Goal: Communication & Community: Share content

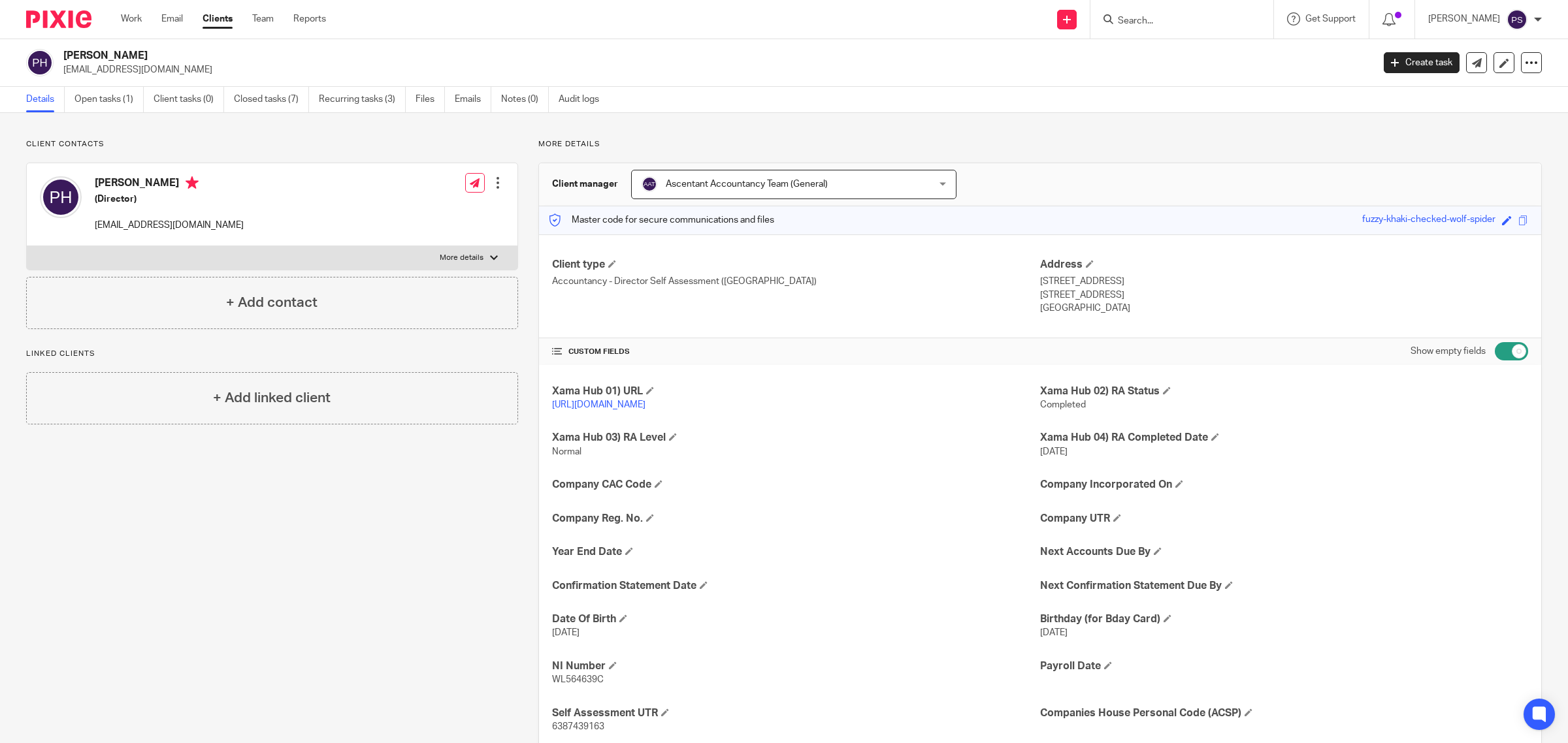
click at [1154, 16] on input "Search" at bounding box center [1175, 21] width 117 height 11
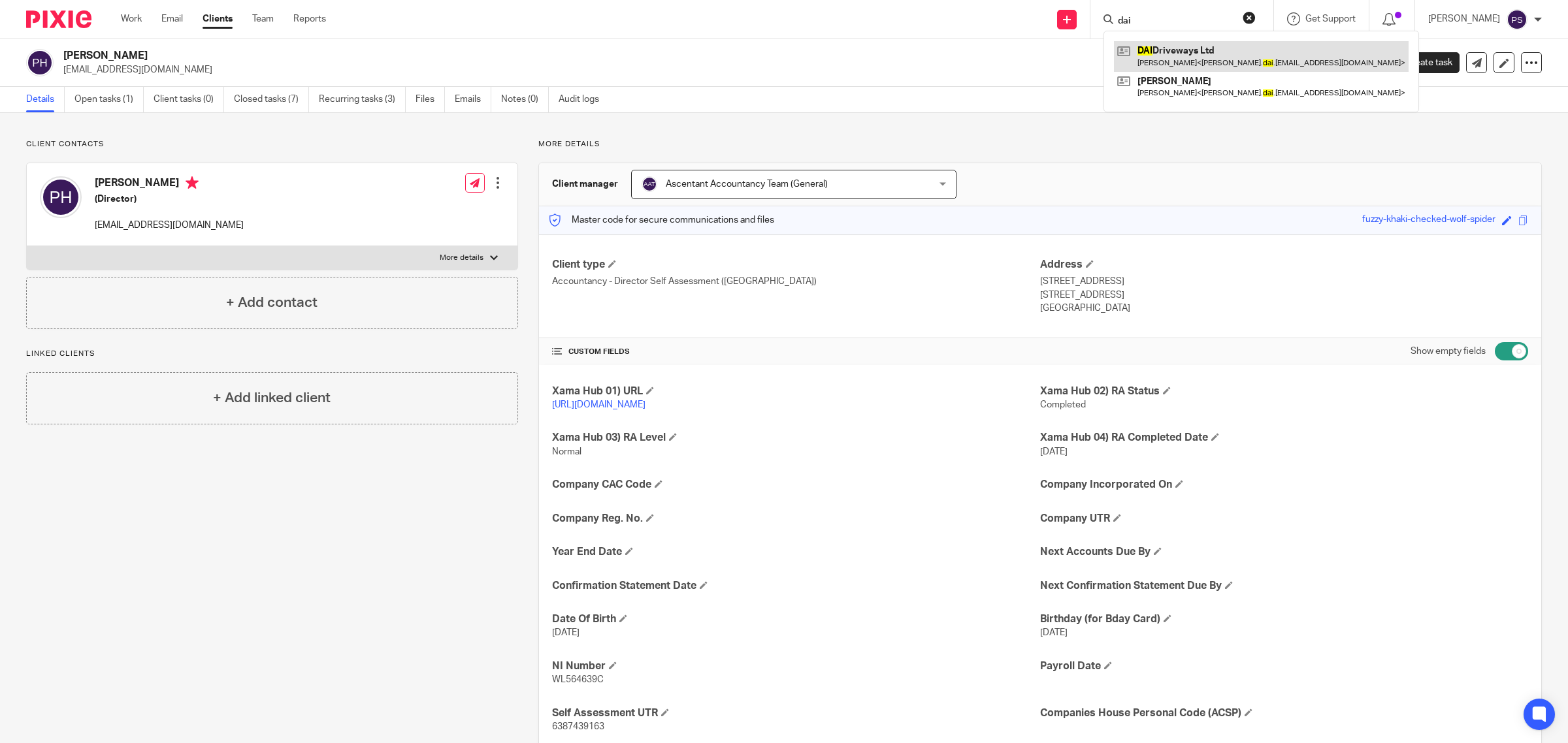
type input "dai"
click at [1168, 46] on link at bounding box center [1261, 56] width 295 height 30
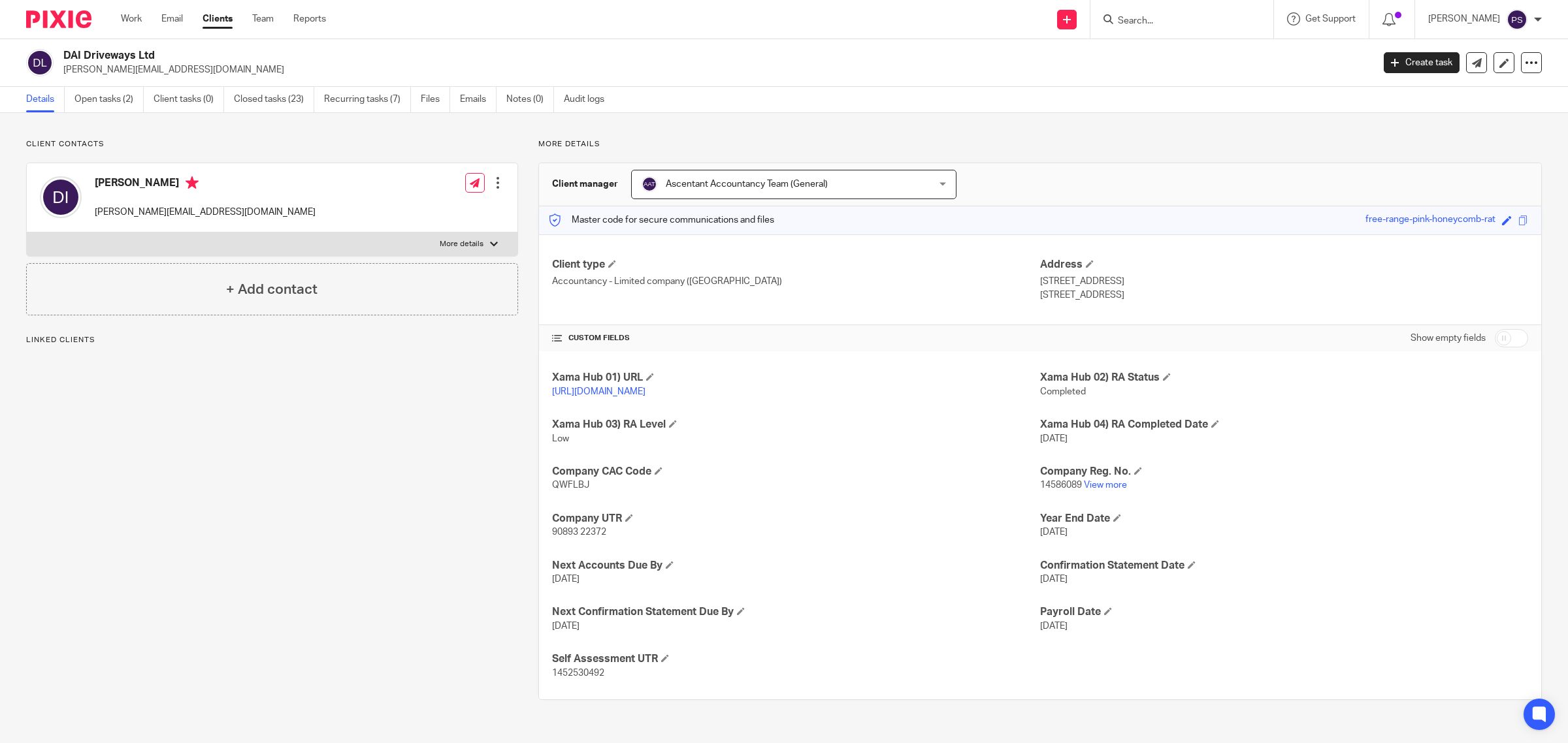
click at [1045, 285] on p "12 Broadacre Way, Chellaston" at bounding box center [1284, 281] width 488 height 13
click at [1040, 280] on p "12 Broadacre Way, Chellaston" at bounding box center [1284, 281] width 488 height 13
click at [1040, 283] on p "[STREET_ADDRESS]" at bounding box center [1284, 281] width 488 height 13
click at [1040, 283] on p "12 Broadacre Way, Chellaston" at bounding box center [1284, 281] width 488 height 13
click at [1109, 288] on p "12 Broadacre Way, Chellaston" at bounding box center [1284, 281] width 488 height 13
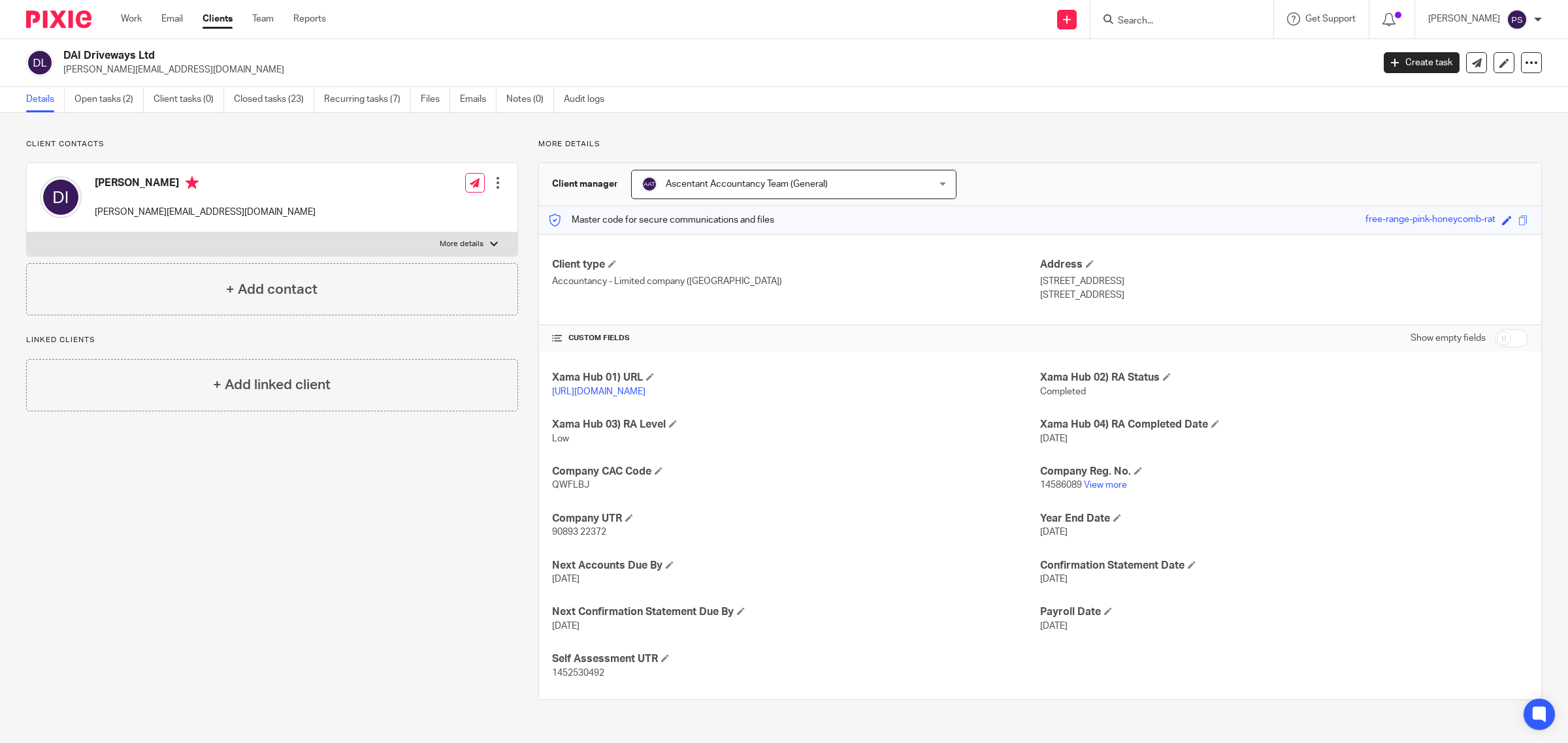
click at [1483, 224] on div "Save free-range-pink-honeycomb-rat" at bounding box center [1440, 221] width 149 height 15
click at [1502, 220] on span at bounding box center [1507, 221] width 10 height 10
type input "free-range-pink-honeycomb-rat"
click at [1497, 299] on p "Derby, DE73 6AZ" at bounding box center [1284, 295] width 488 height 13
click at [1086, 263] on span at bounding box center [1090, 264] width 8 height 8
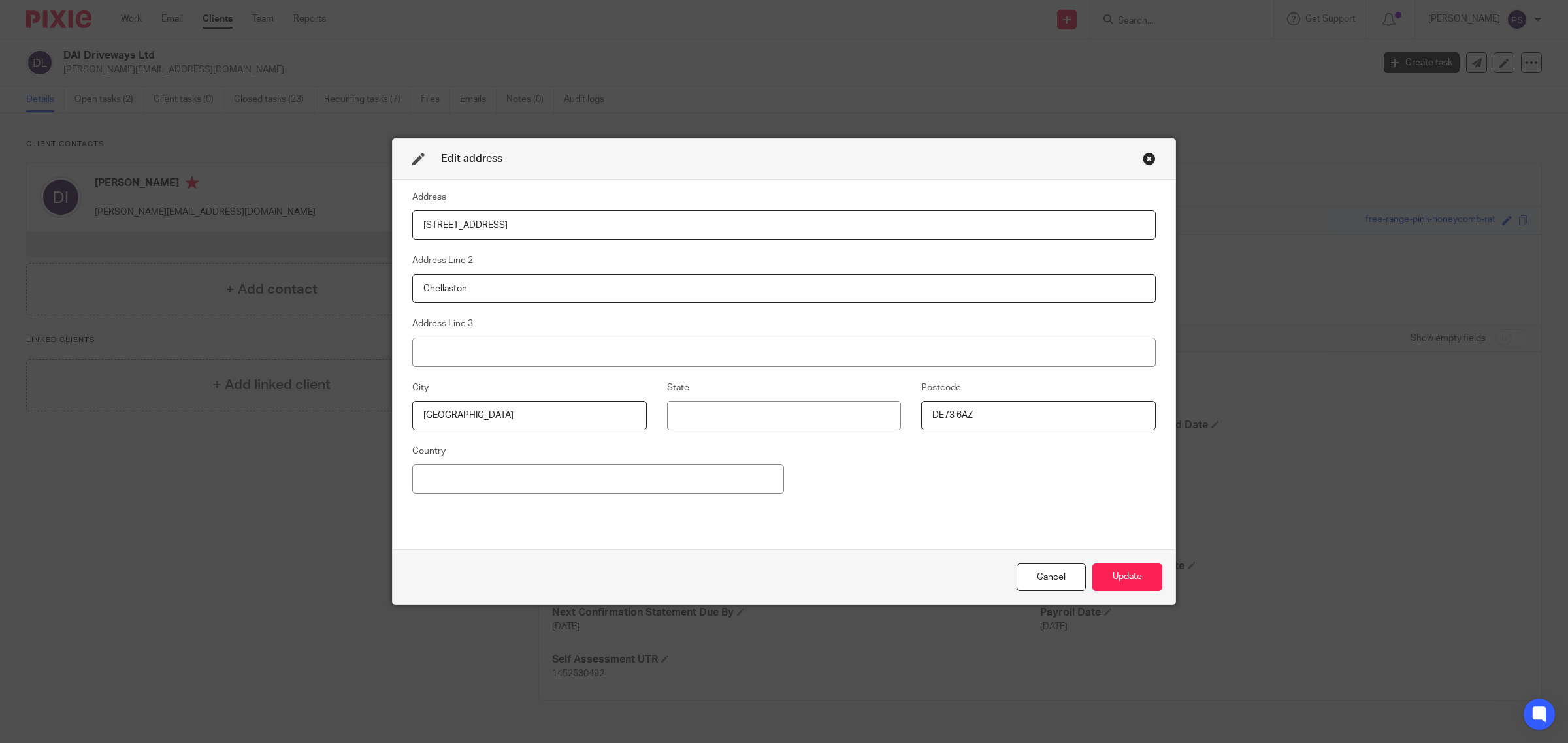
click at [503, 235] on input "12 Broadacre Way" at bounding box center [784, 225] width 743 height 30
drag, startPoint x: 501, startPoint y: 236, endPoint x: 327, endPoint y: 236, distance: 174.0
click at [327, 236] on div "Edit address Address 12 Broadacre Way Address Line 2 Chellaston Address Line 3 …" at bounding box center [784, 372] width 1568 height 743
drag, startPoint x: 466, startPoint y: 295, endPoint x: 305, endPoint y: 294, distance: 161.0
click at [306, 294] on div "Edit address Address 12 Broadacre Way Address Line 2 Chellaston Address Line 3 …" at bounding box center [784, 372] width 1568 height 743
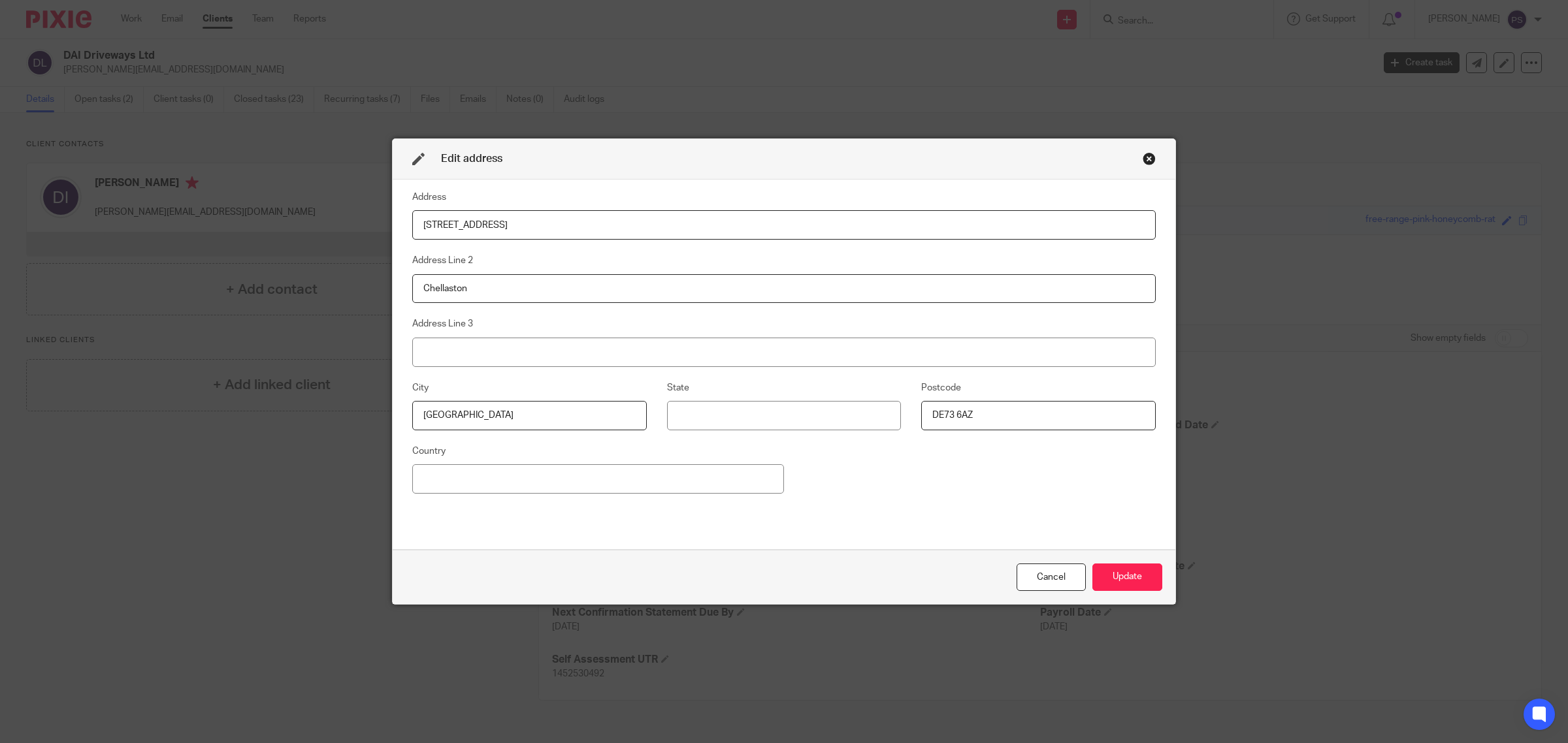
click at [441, 416] on input "Derby" at bounding box center [530, 416] width 235 height 30
drag, startPoint x: 461, startPoint y: 419, endPoint x: 322, endPoint y: 419, distance: 139.0
click at [322, 419] on div "Edit address Address 12 Broadacre Way Address Line 2 Chellaston Address Line 3 …" at bounding box center [784, 372] width 1568 height 743
drag, startPoint x: 898, startPoint y: 420, endPoint x: 788, endPoint y: 418, distance: 110.0
click at [788, 418] on div "City Derby State Postcode DE73 6AZ" at bounding box center [774, 412] width 764 height 63
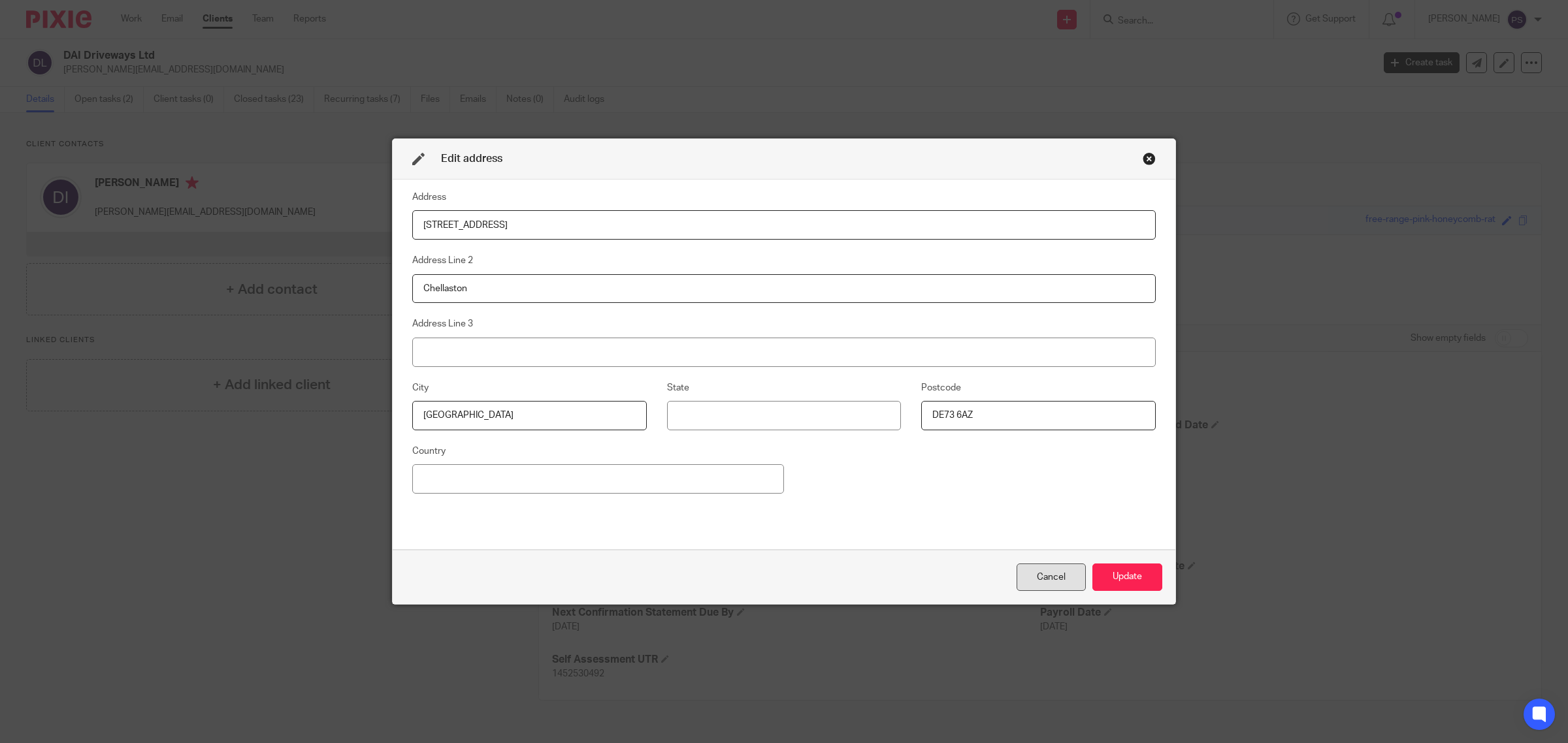
click at [1032, 572] on div "Cancel" at bounding box center [1051, 577] width 69 height 28
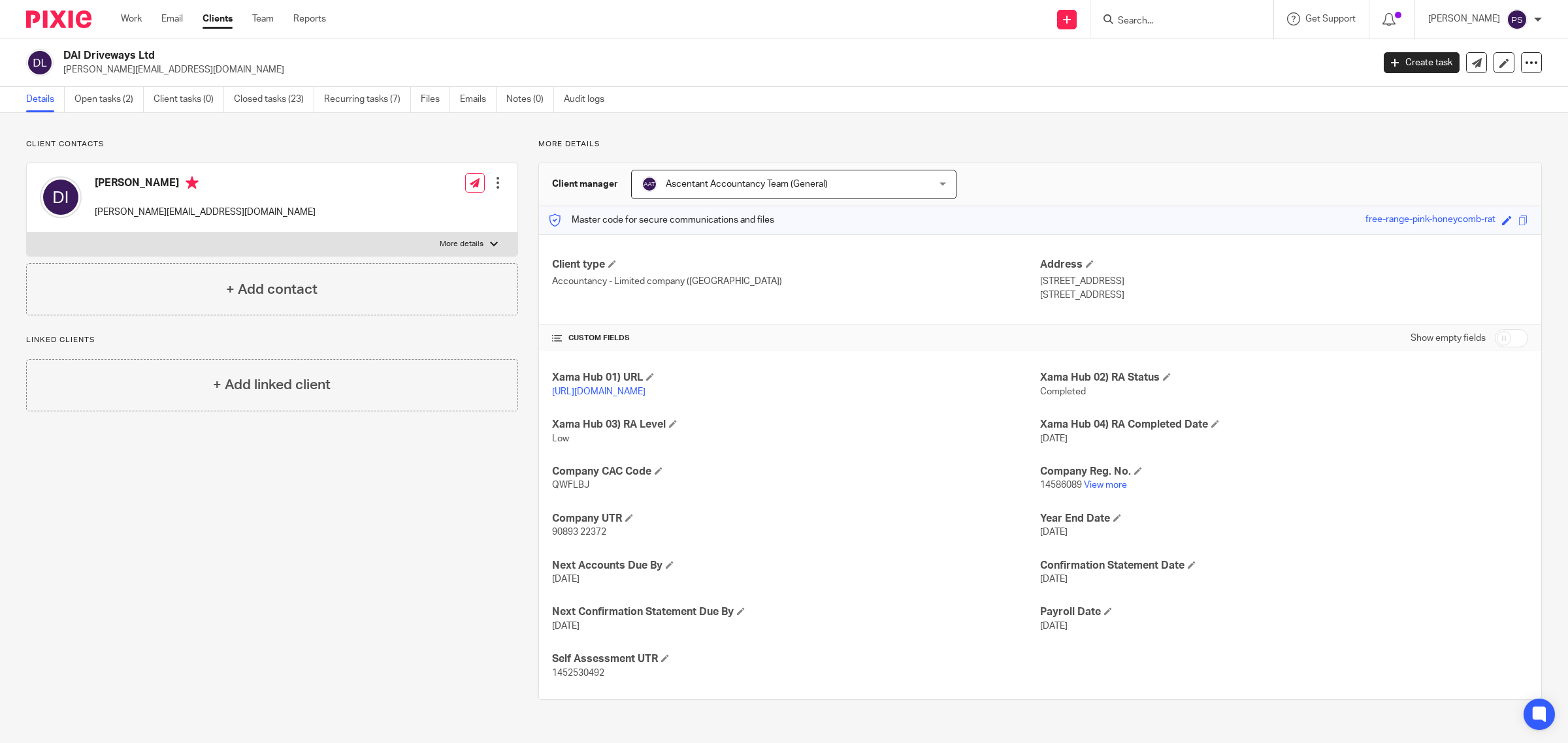
drag, startPoint x: 62, startPoint y: 53, endPoint x: 197, endPoint y: 60, distance: 135.2
click at [196, 60] on div "DAI Driveways Ltd deon.dai.driveways@gmail.com" at bounding box center [695, 62] width 1338 height 27
copy h2 "DAI Driveways Ltd"
click at [1157, 20] on input "Search" at bounding box center [1175, 21] width 117 height 11
type input "n"
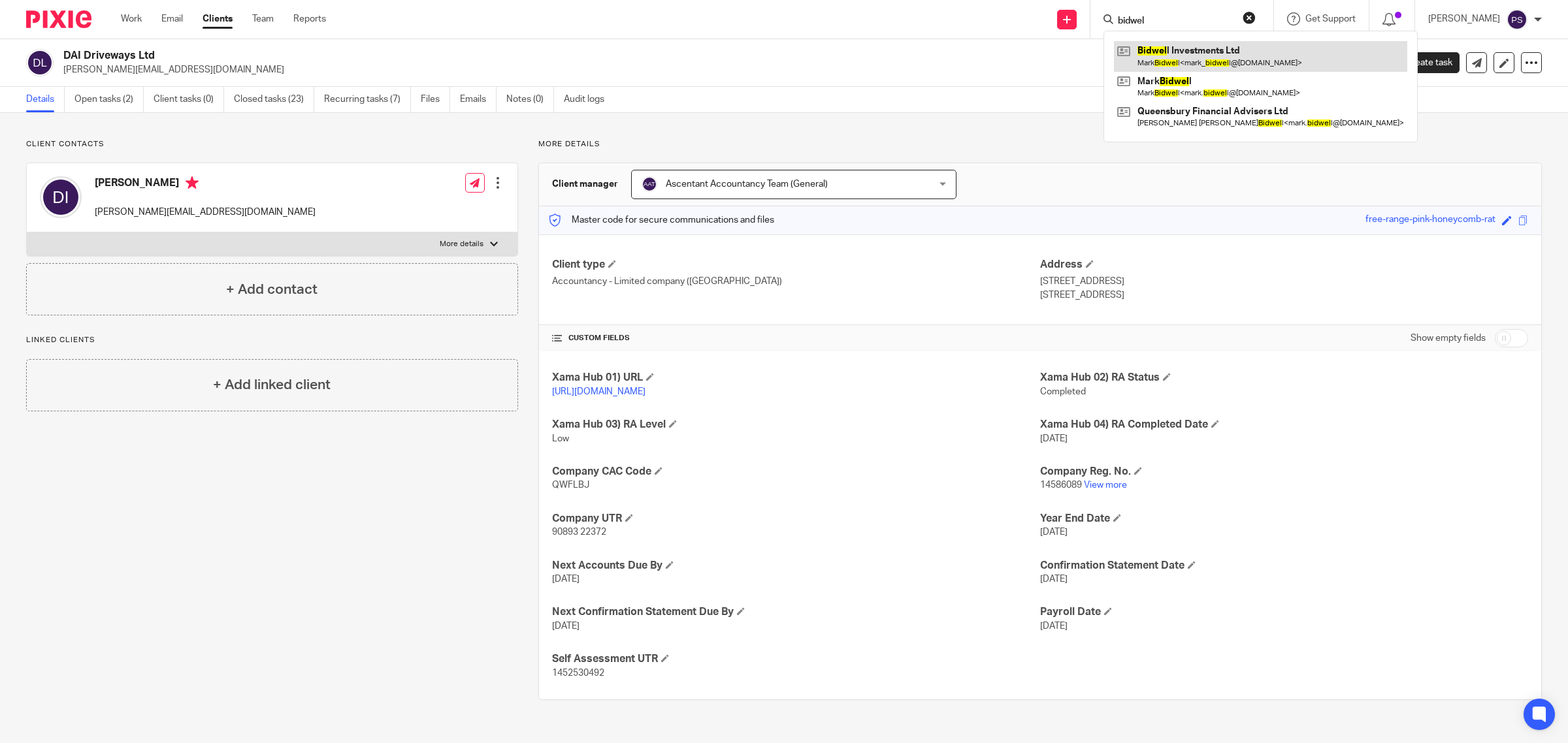
type input "bidwel"
click at [1246, 54] on link at bounding box center [1261, 56] width 294 height 30
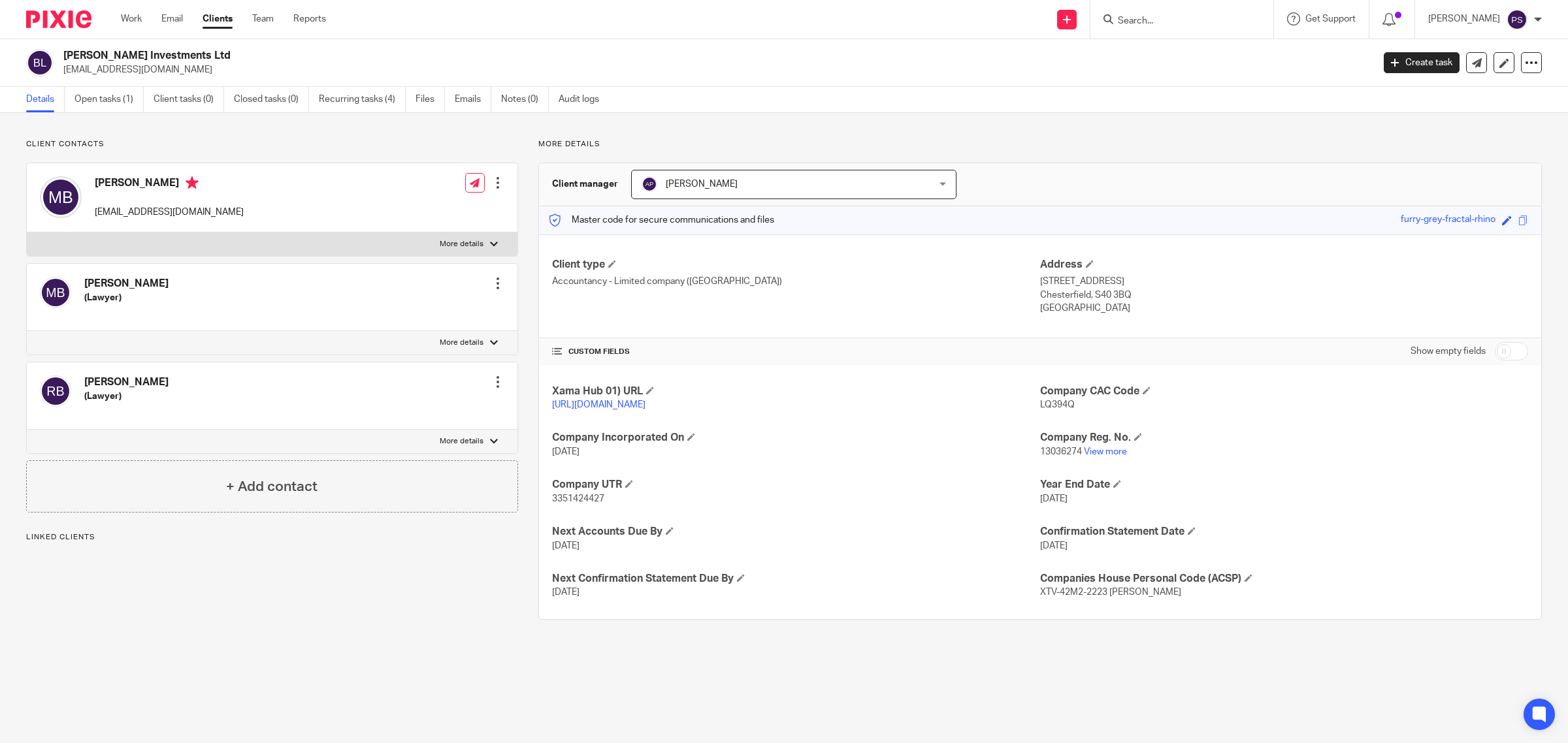
click at [485, 102] on link "Emails" at bounding box center [473, 99] width 37 height 25
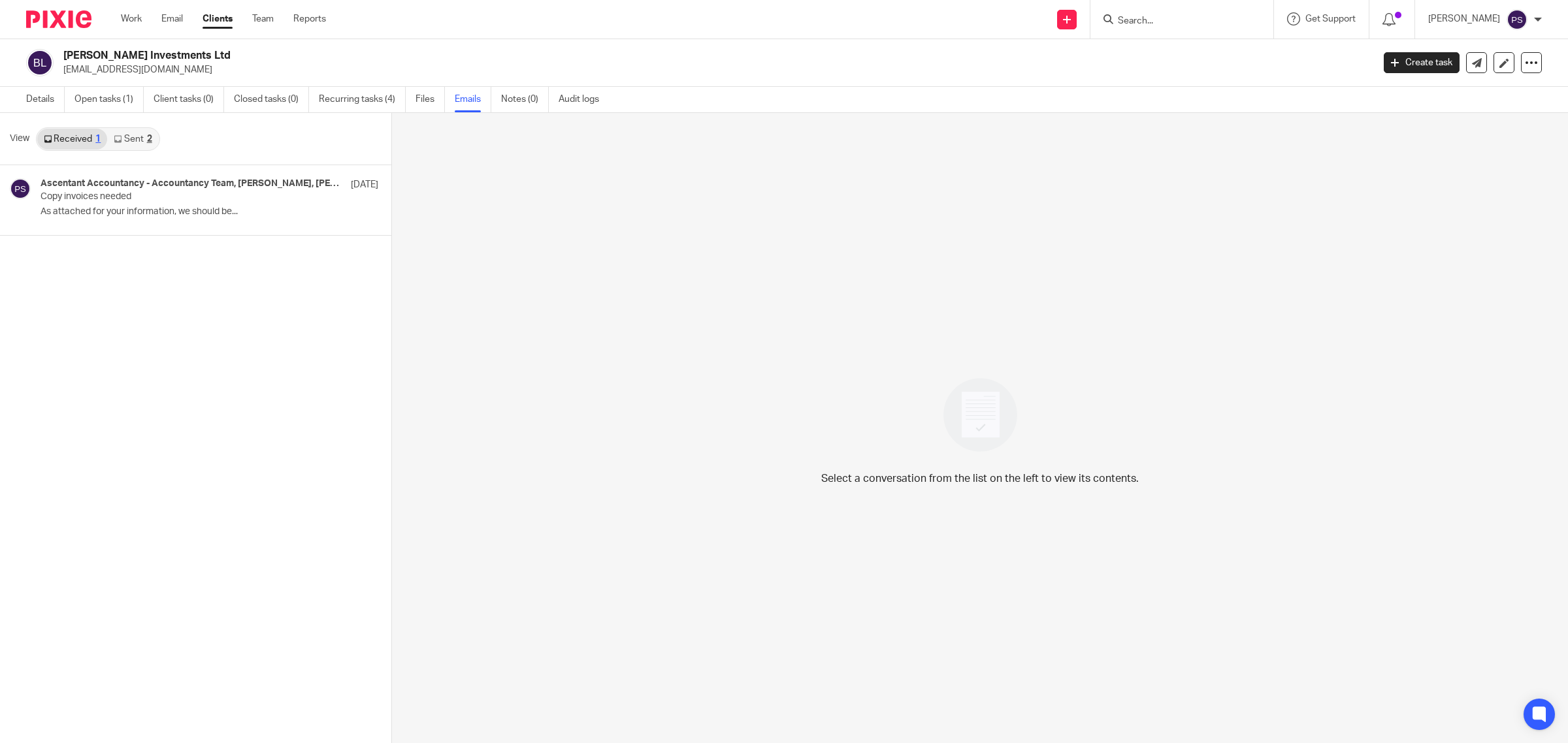
click at [136, 136] on link "Sent 2" at bounding box center [133, 139] width 51 height 21
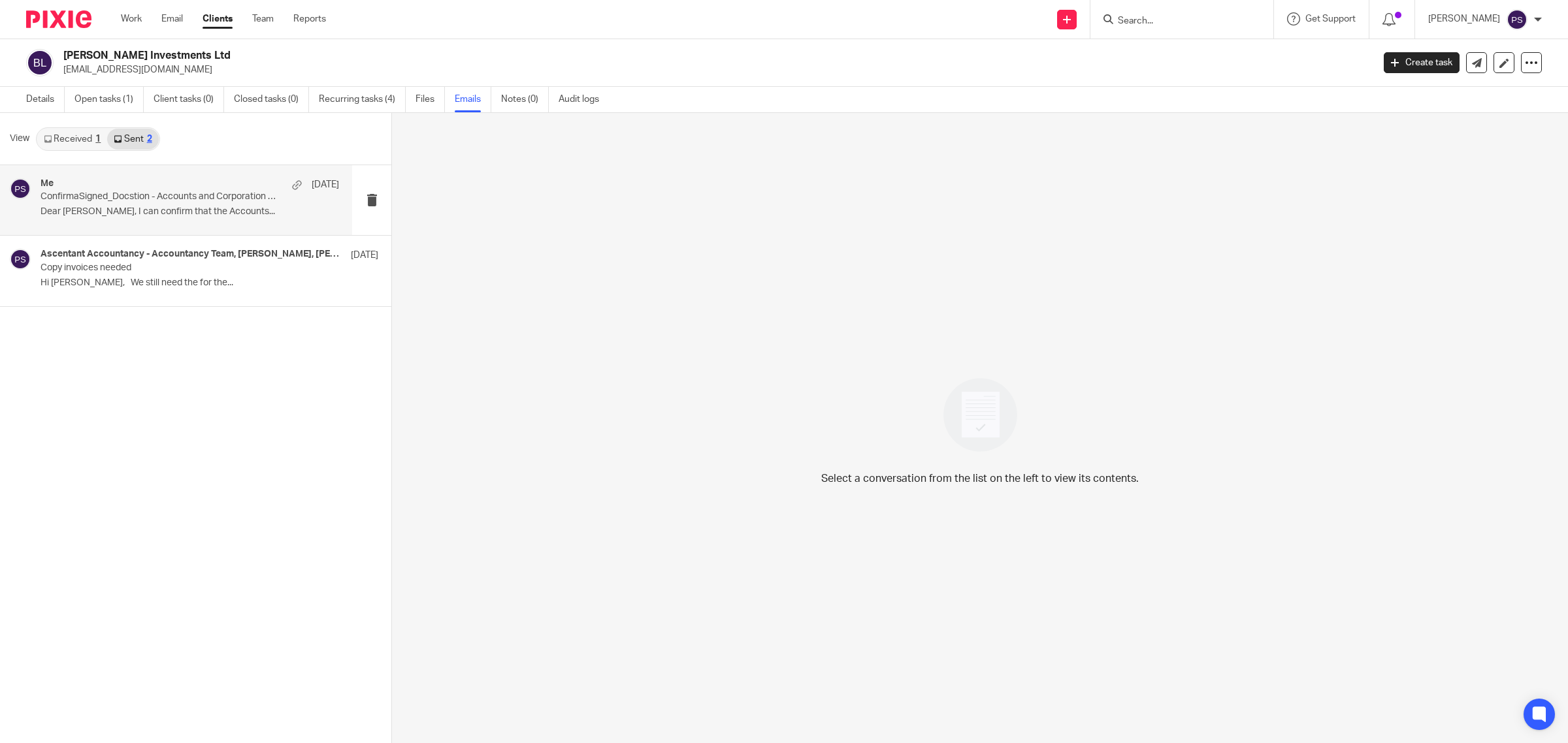
click at [139, 199] on p "ConfirmaSigned_Docstion - Accounts and Corporation Tax Return - Filed" at bounding box center [159, 197] width 239 height 11
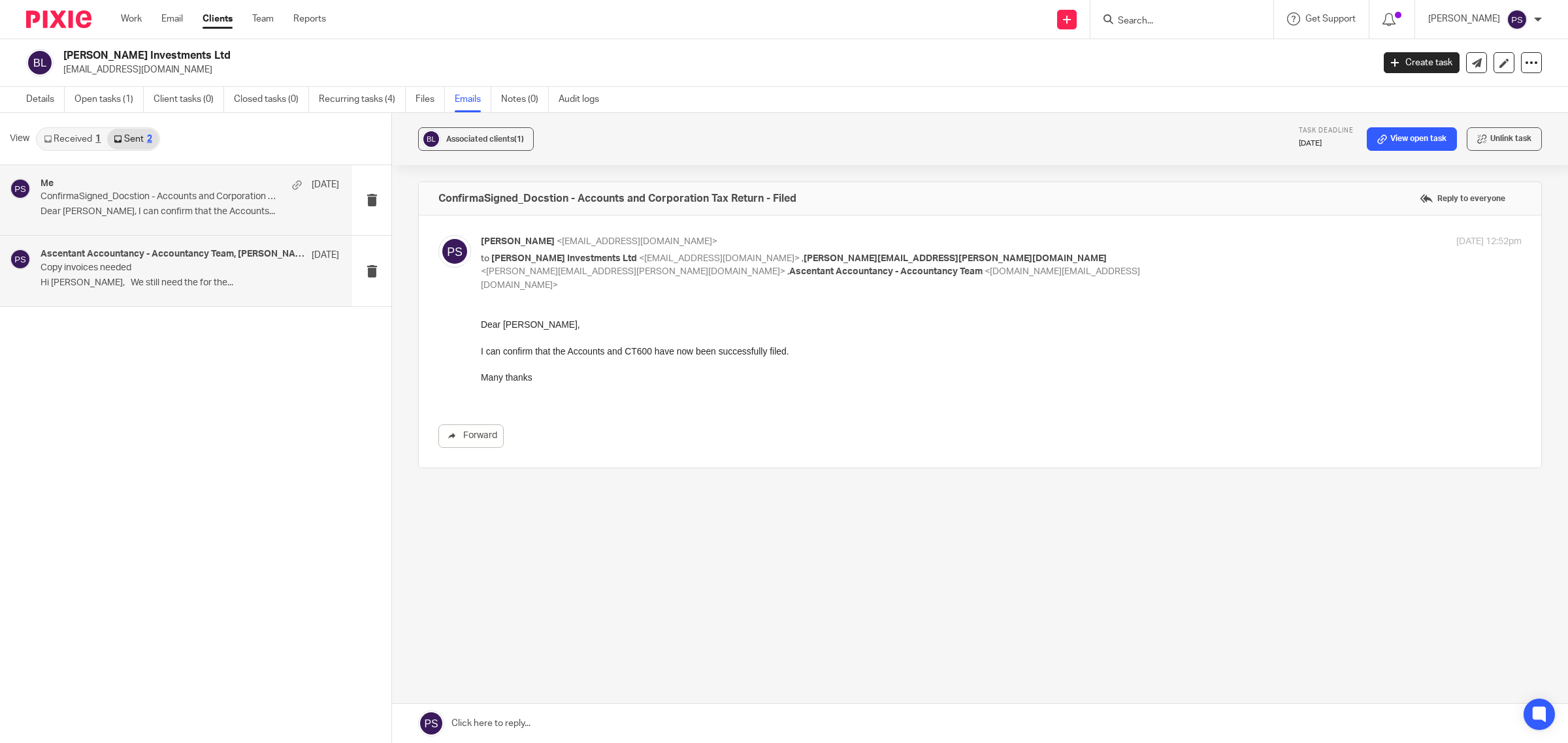
click at [121, 272] on p "Copy invoices needed" at bounding box center [159, 268] width 239 height 11
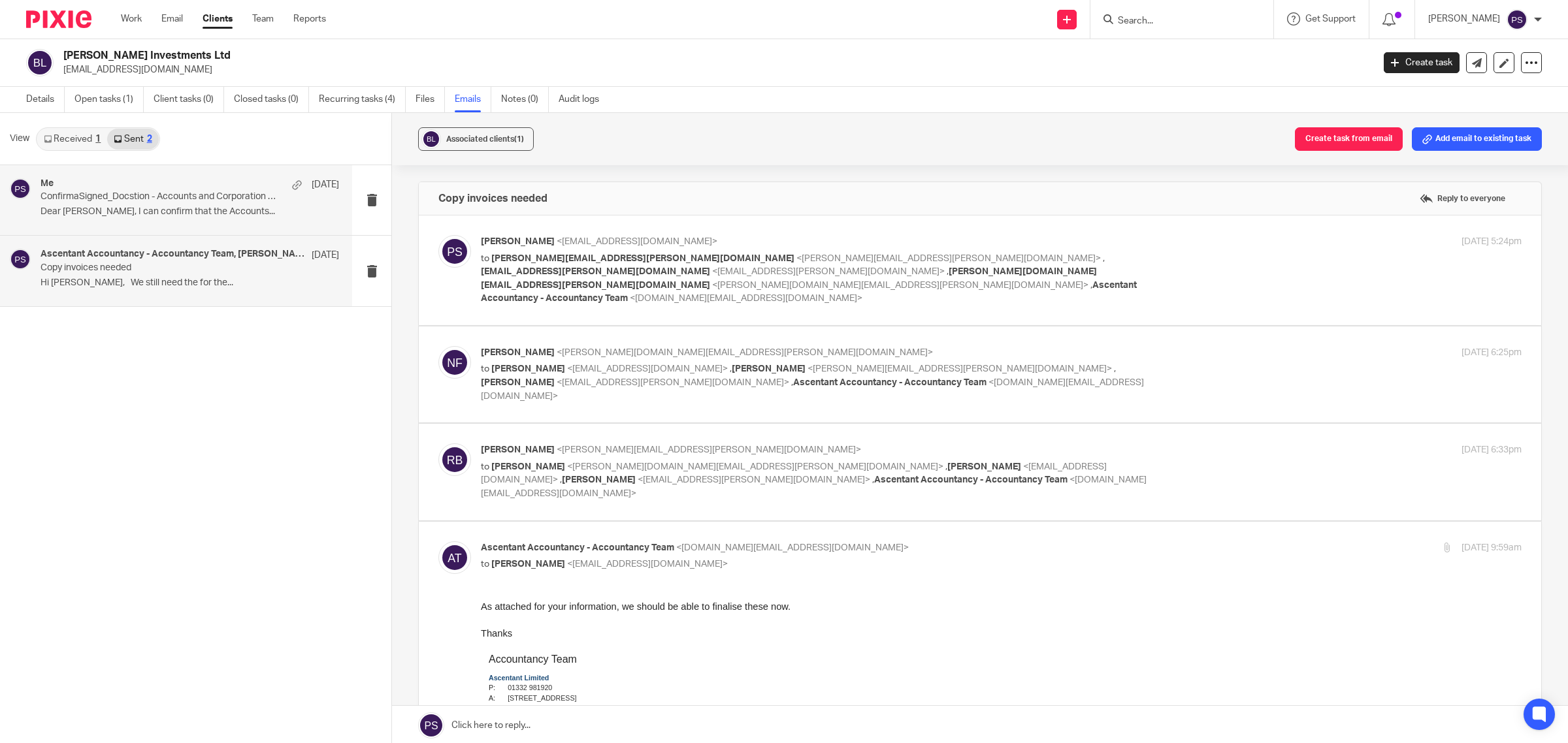
click at [158, 209] on p "Dear Mark, I can confirm that the Accounts..." at bounding box center [190, 212] width 299 height 11
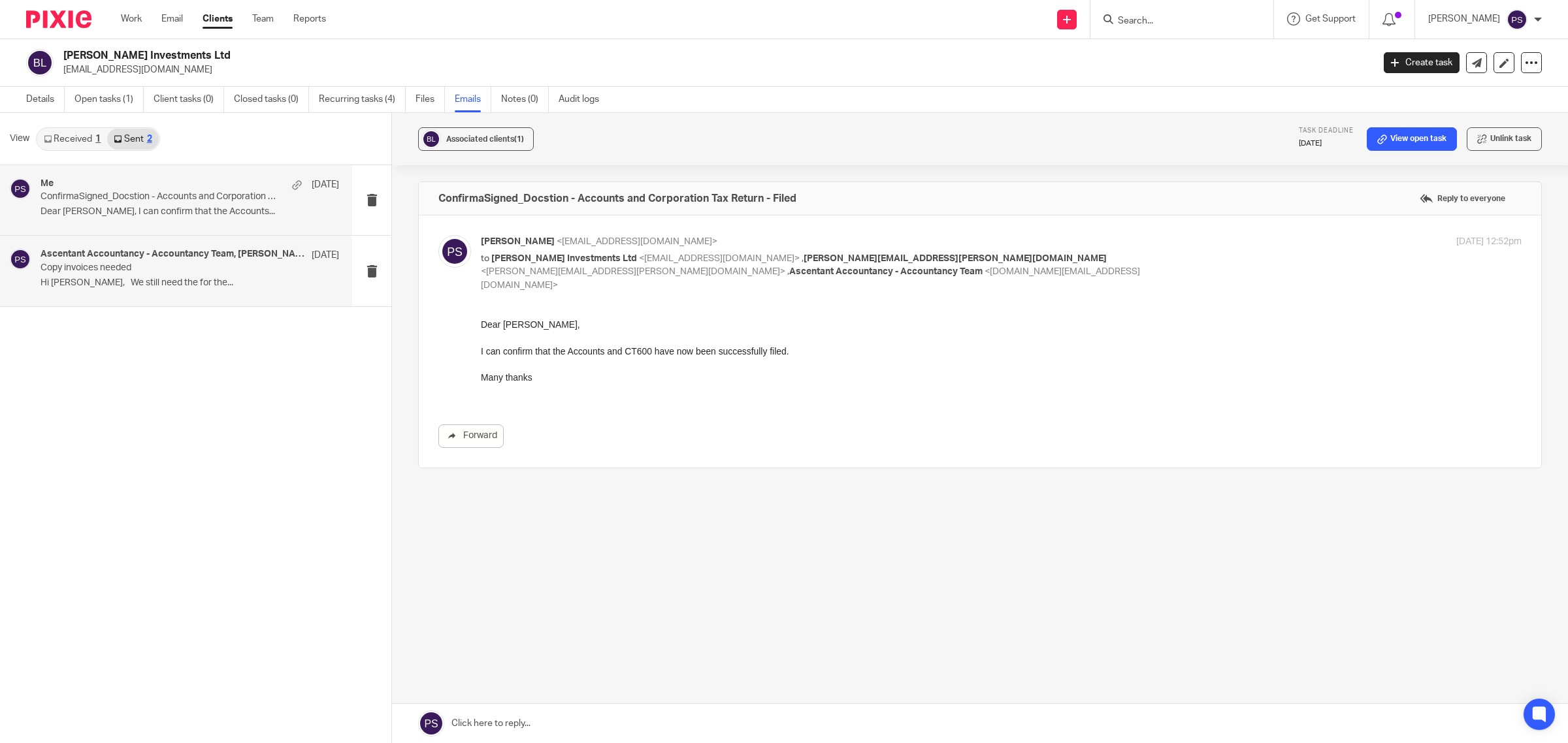
click at [135, 265] on p "Copy invoices needed" at bounding box center [159, 268] width 239 height 11
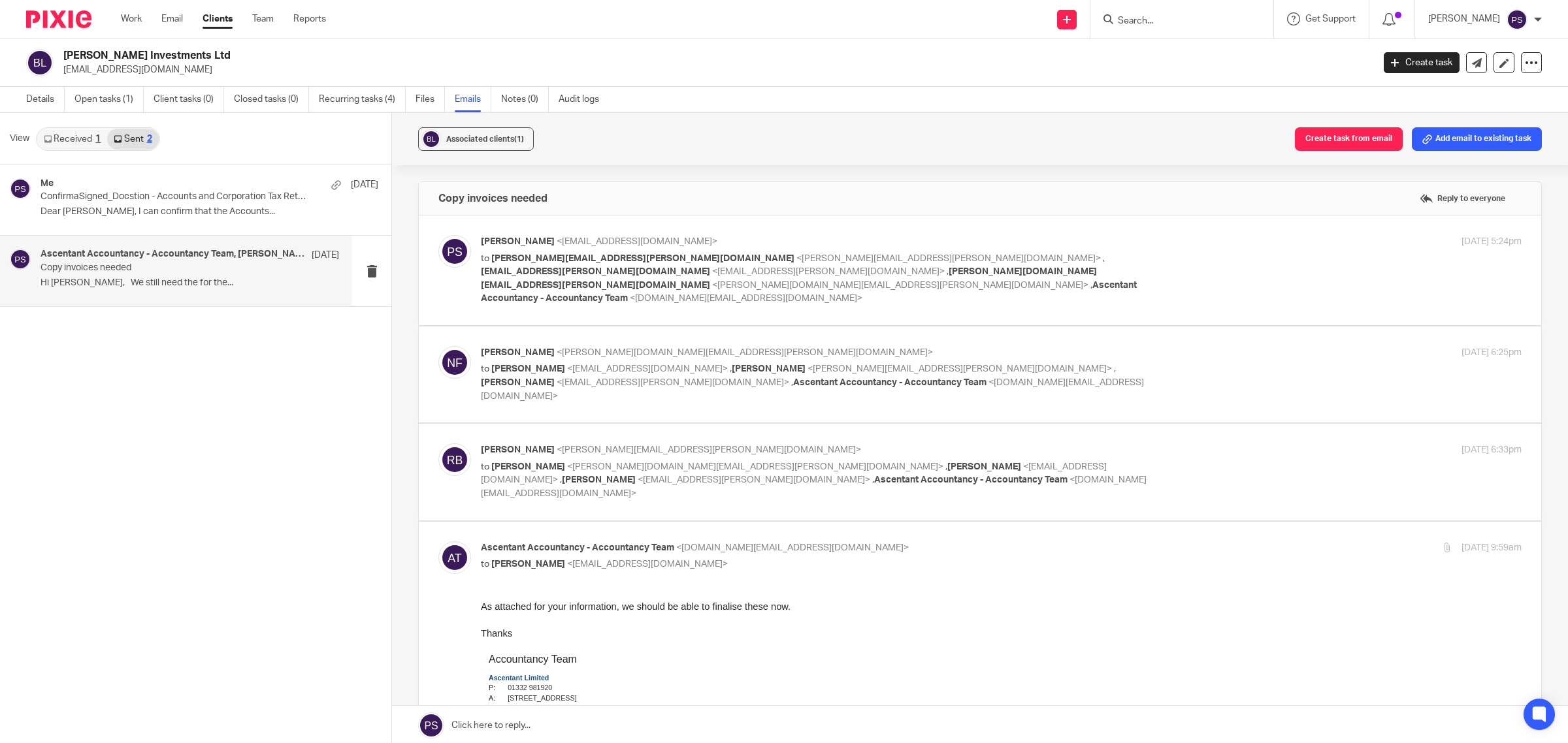
click at [1208, 16] on input "Search" at bounding box center [1175, 21] width 117 height 11
type input "dist"
click at [1218, 57] on link at bounding box center [1293, 56] width 358 height 30
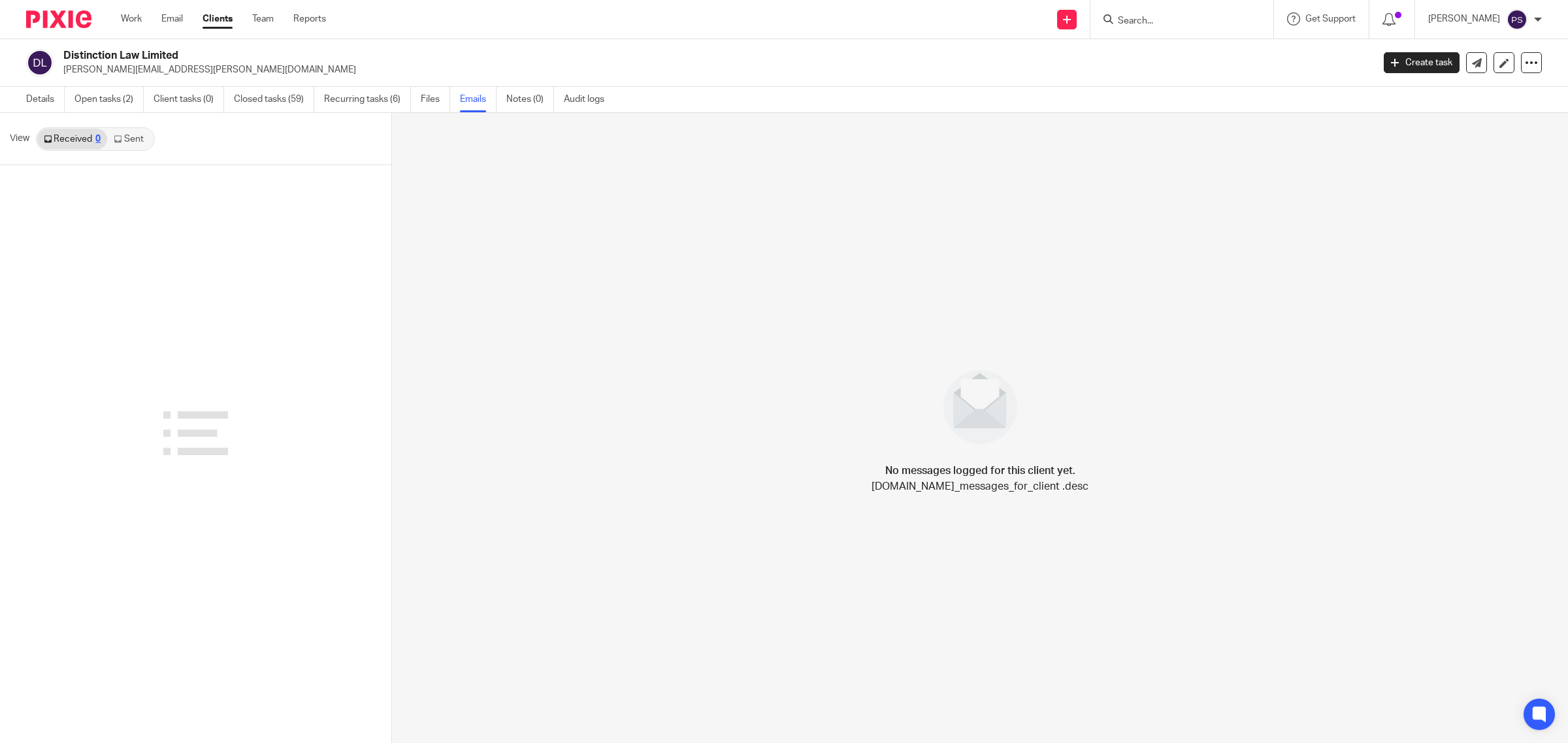
click at [130, 142] on link "Sent" at bounding box center [130, 139] width 46 height 21
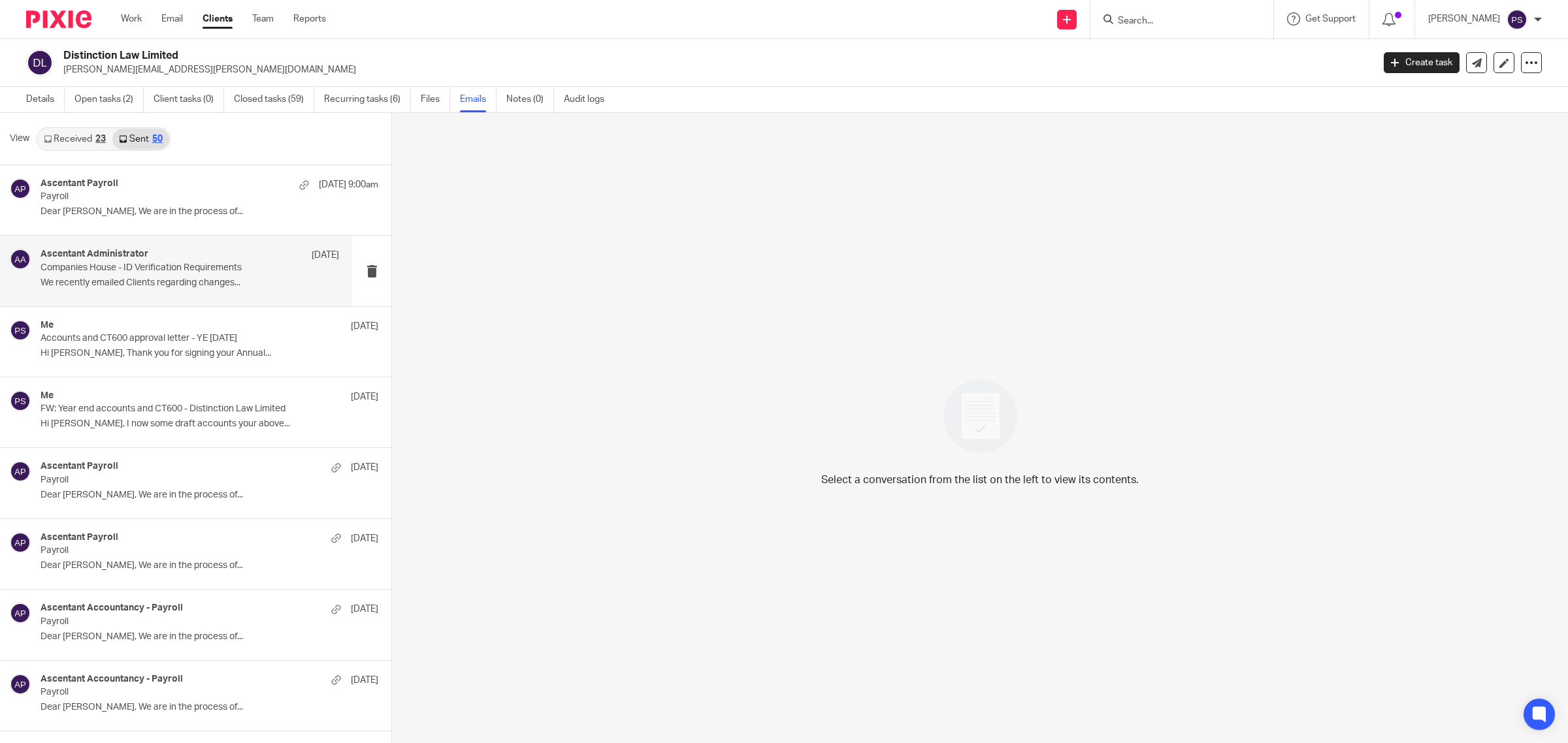
click at [117, 266] on p "Companies House - ID Verification Requirements" at bounding box center [159, 268] width 239 height 11
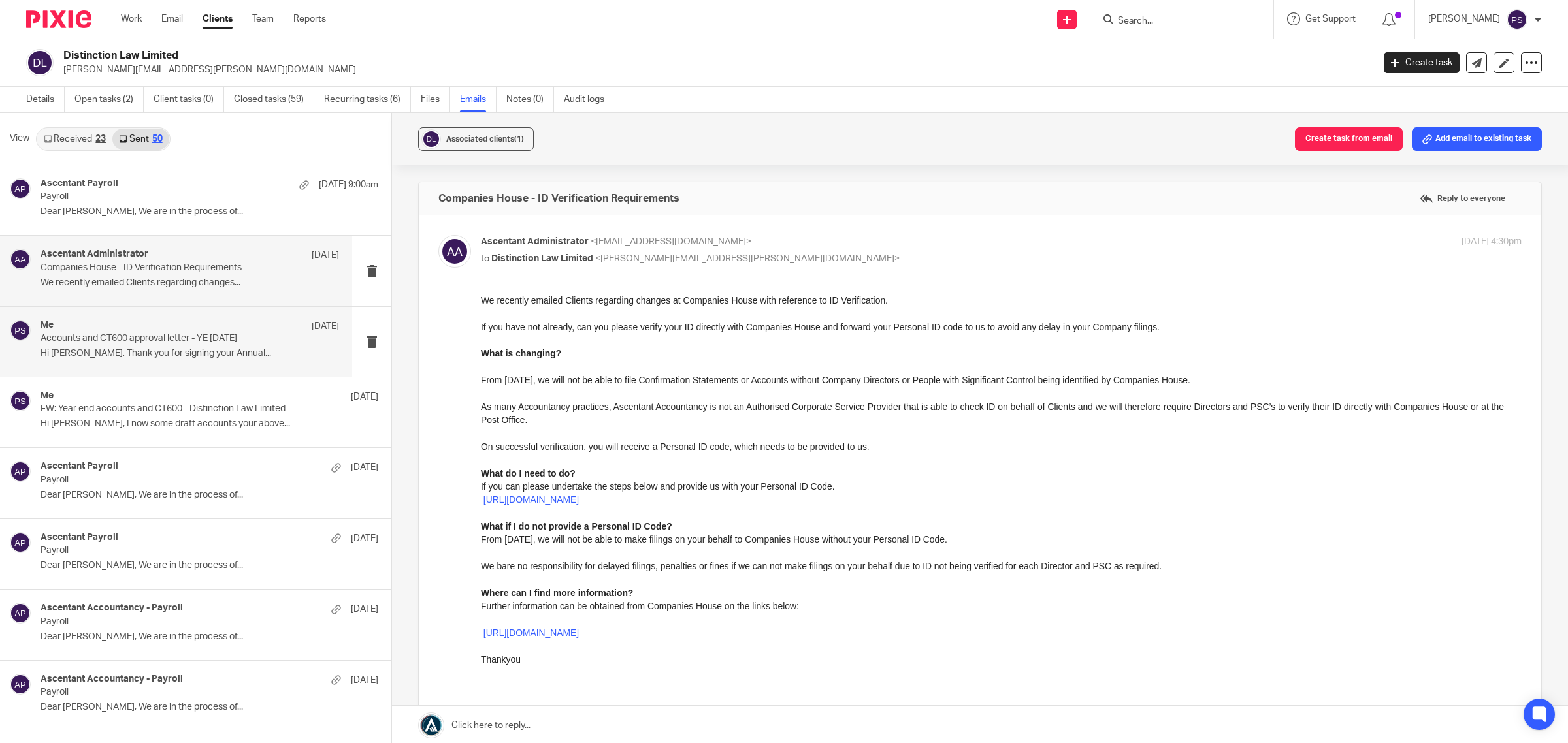
click at [135, 344] on p "Accounts and CT600 approval letter - YE 31.12.2024" at bounding box center [159, 339] width 239 height 11
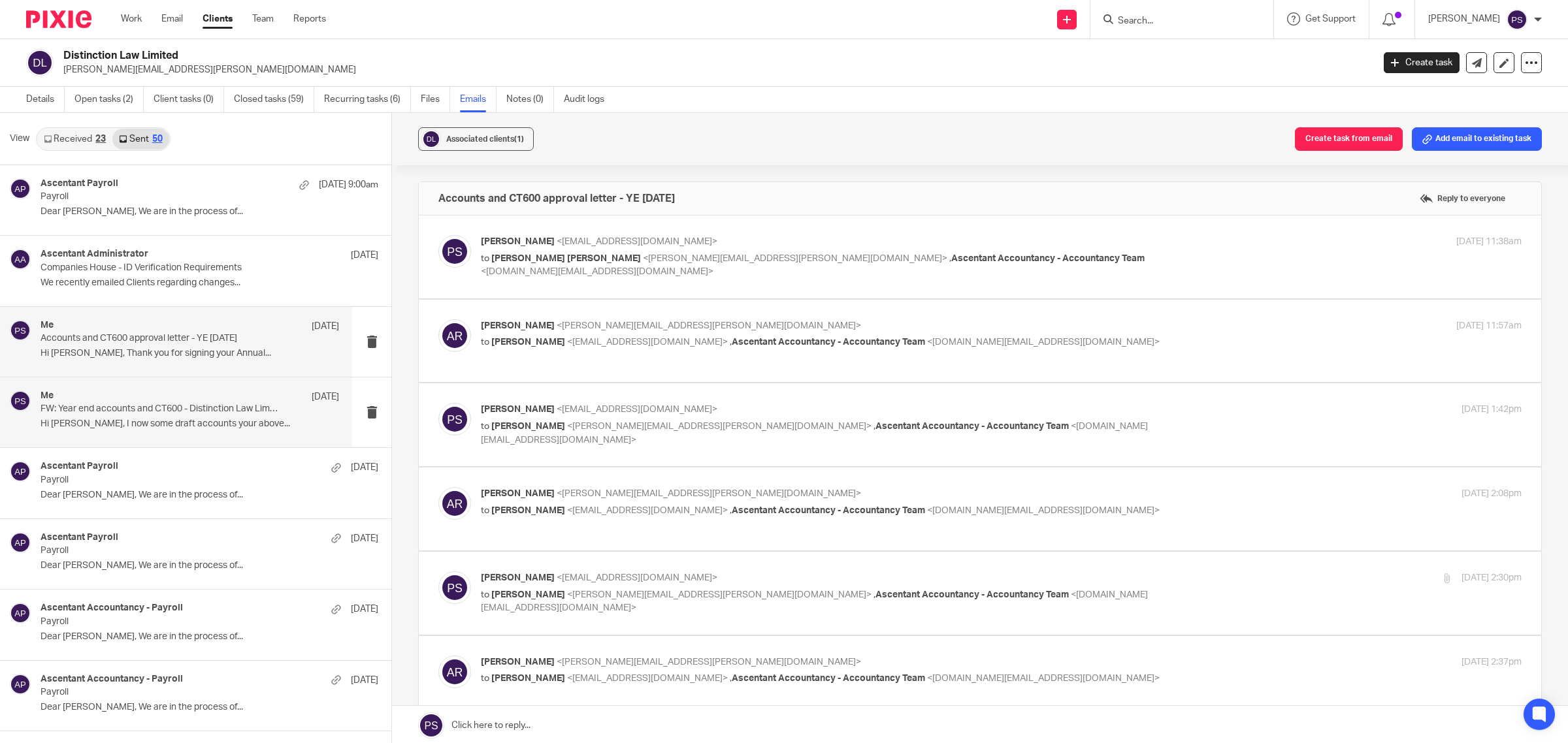
click at [152, 425] on p "Hi Adam, I now some draft accounts your above..." at bounding box center [190, 424] width 299 height 11
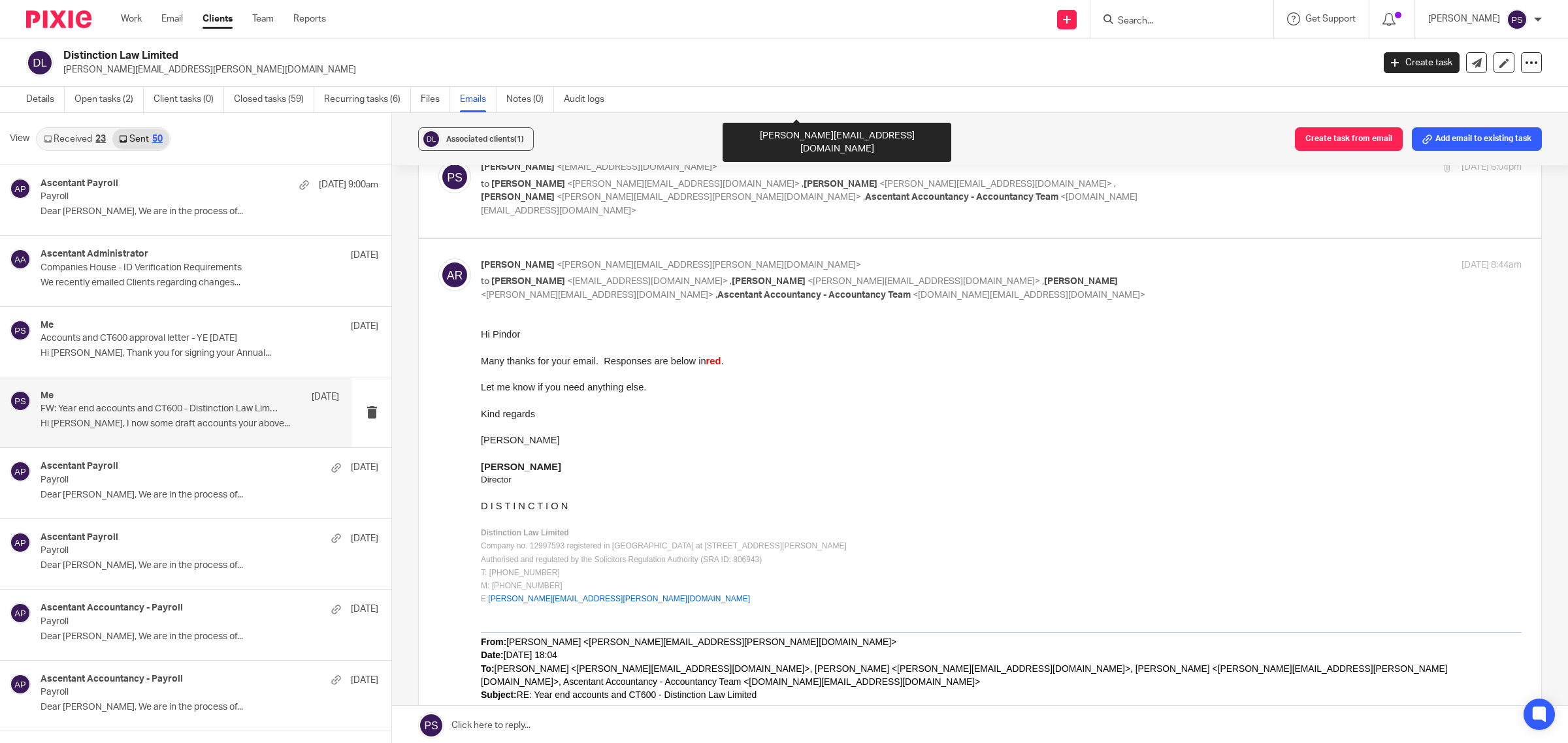
scroll to position [735, 0]
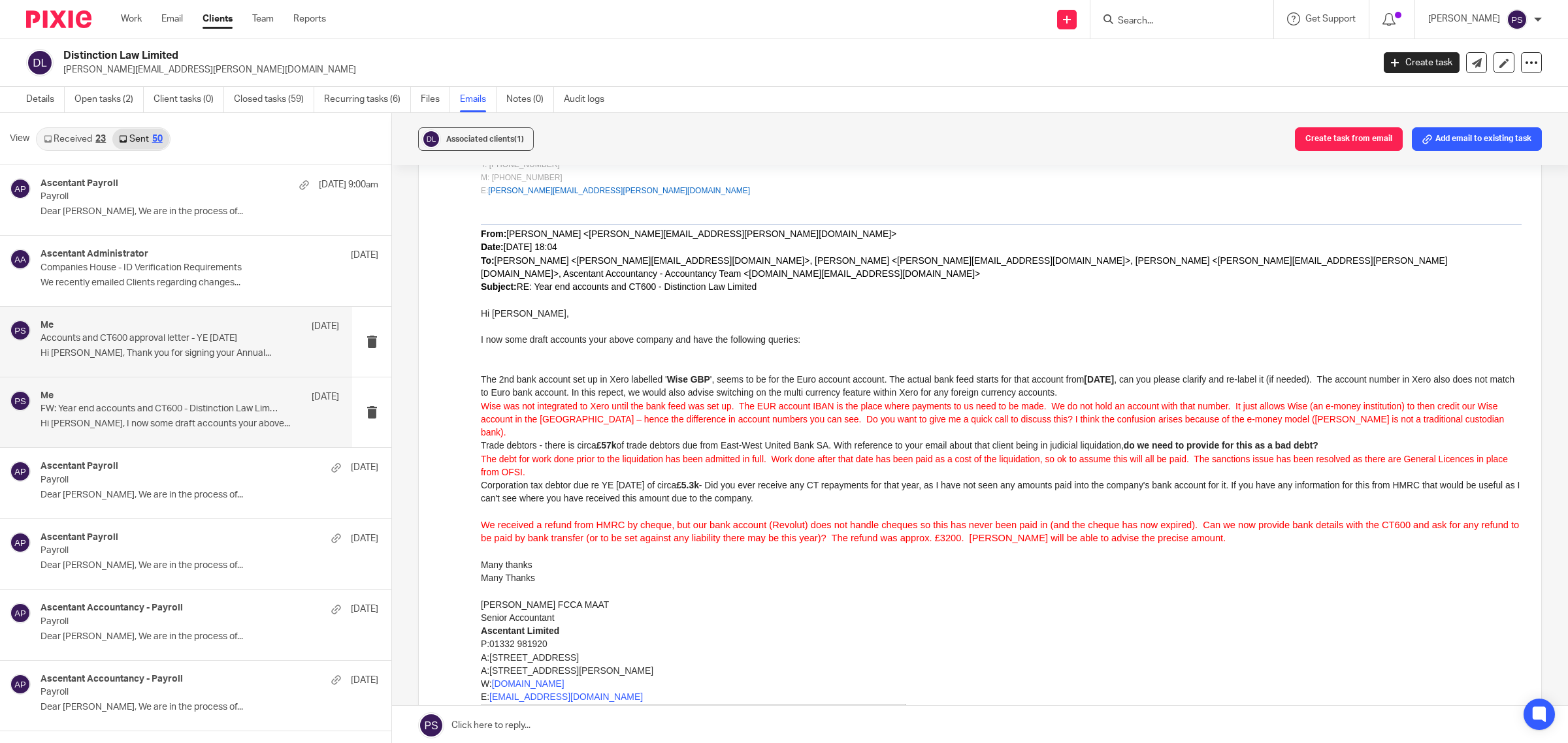
click at [216, 351] on p "Hi Adam, Thank you for signing your Annual..." at bounding box center [190, 353] width 299 height 11
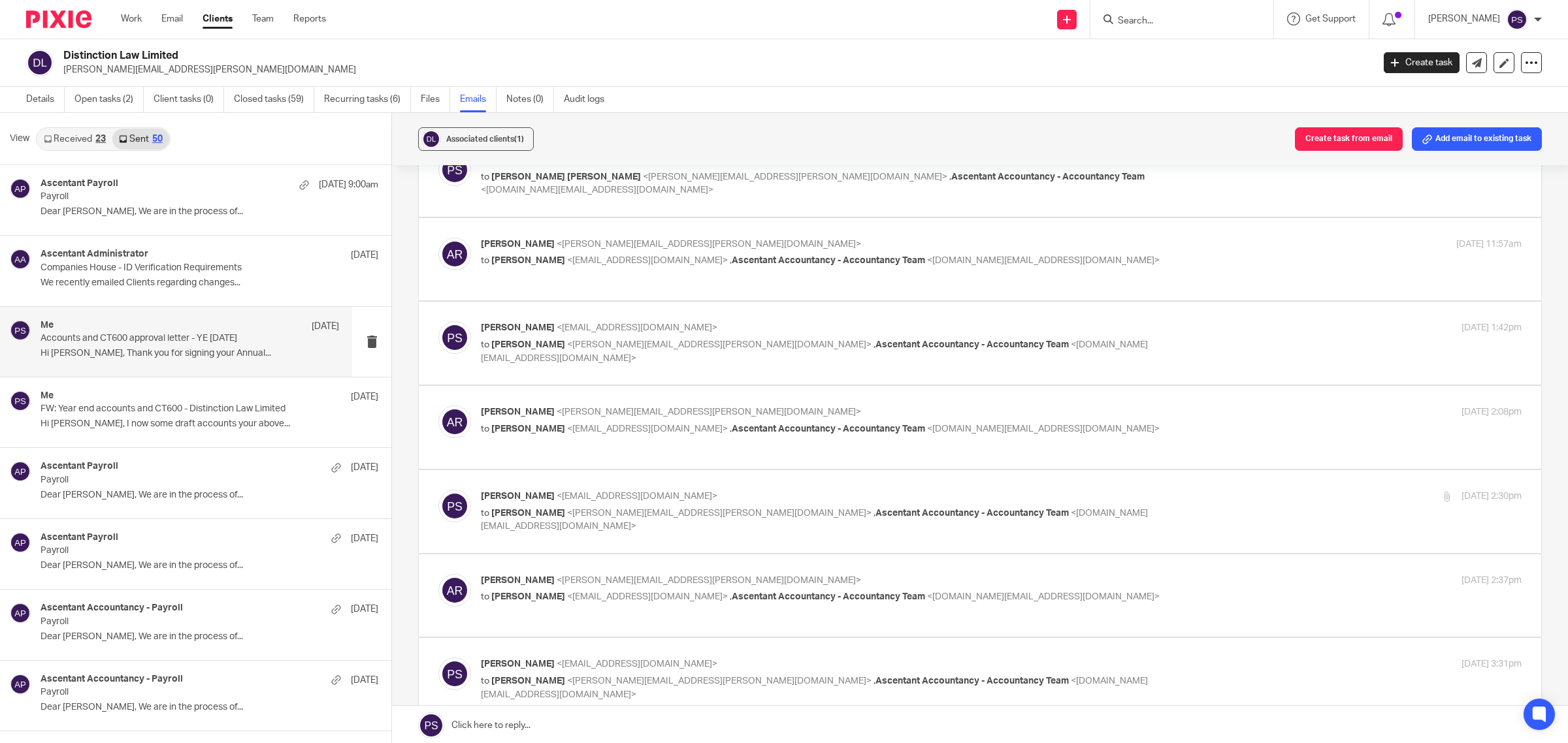
scroll to position [0, 0]
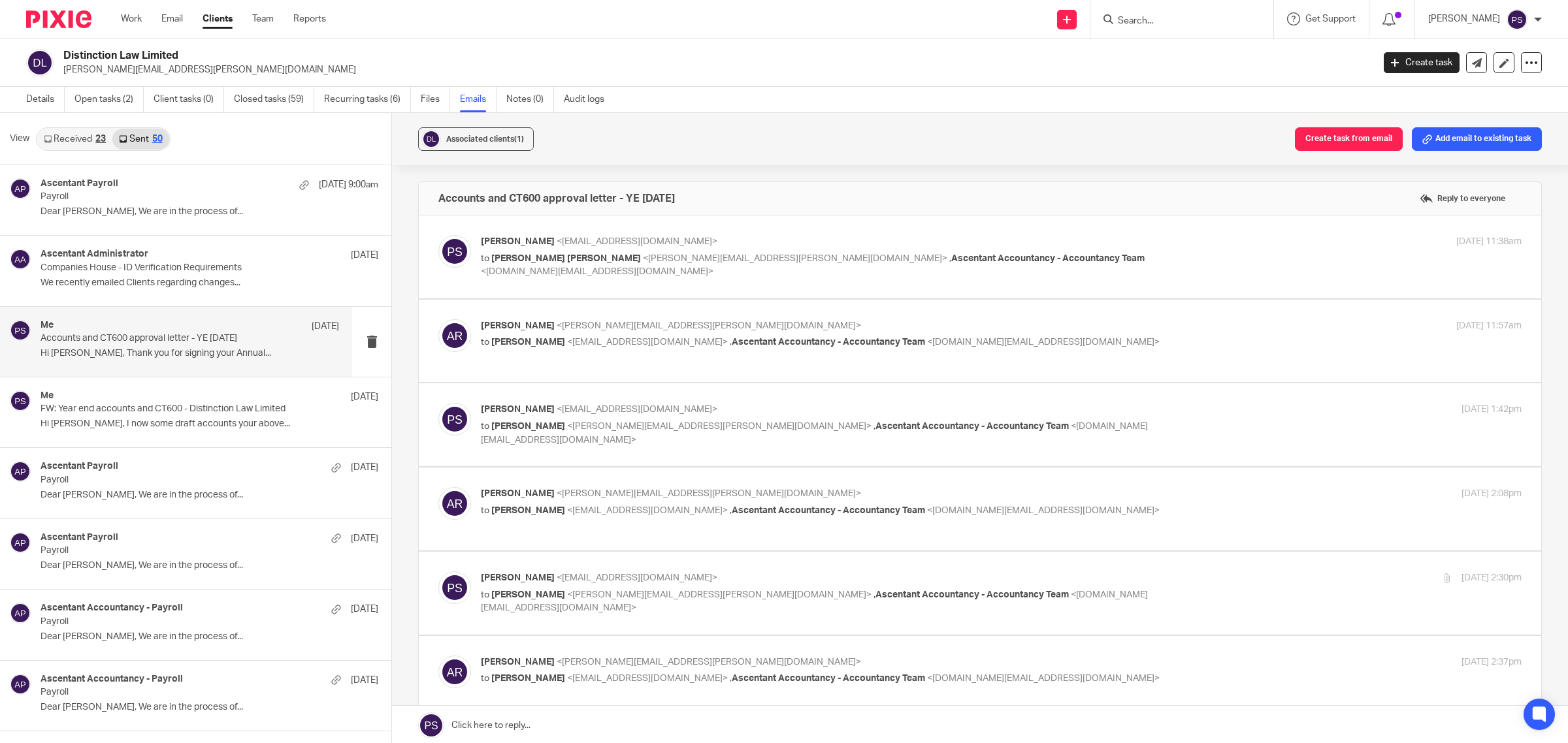
click at [623, 252] on div "Pindor Samra <pindor.samra@ascentant.co.uk> to Adam Charles Rooney <adam.rooney…" at bounding box center [828, 257] width 694 height 43
checkbox input "true"
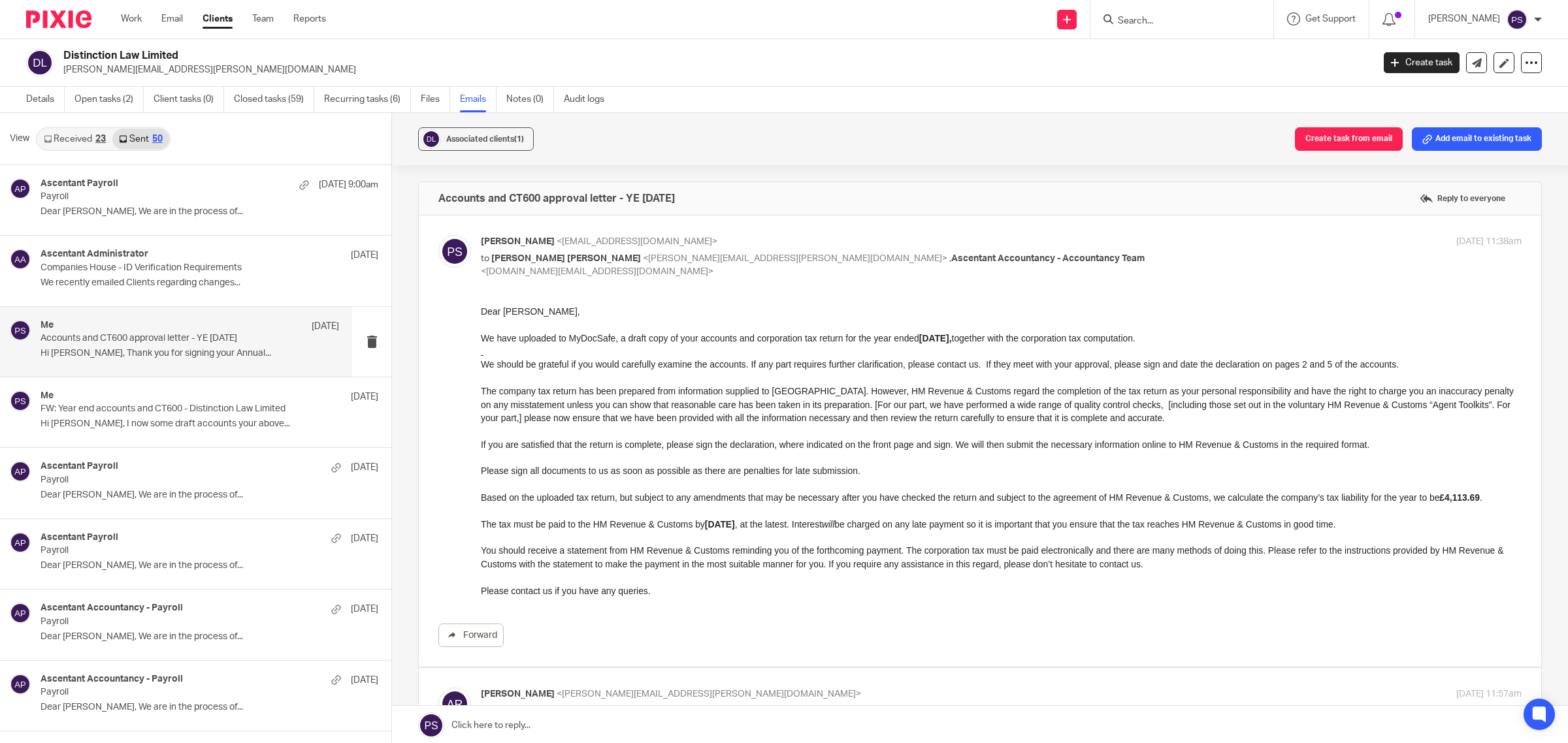
click at [1139, 16] on input "Search" at bounding box center [1175, 21] width 117 height 11
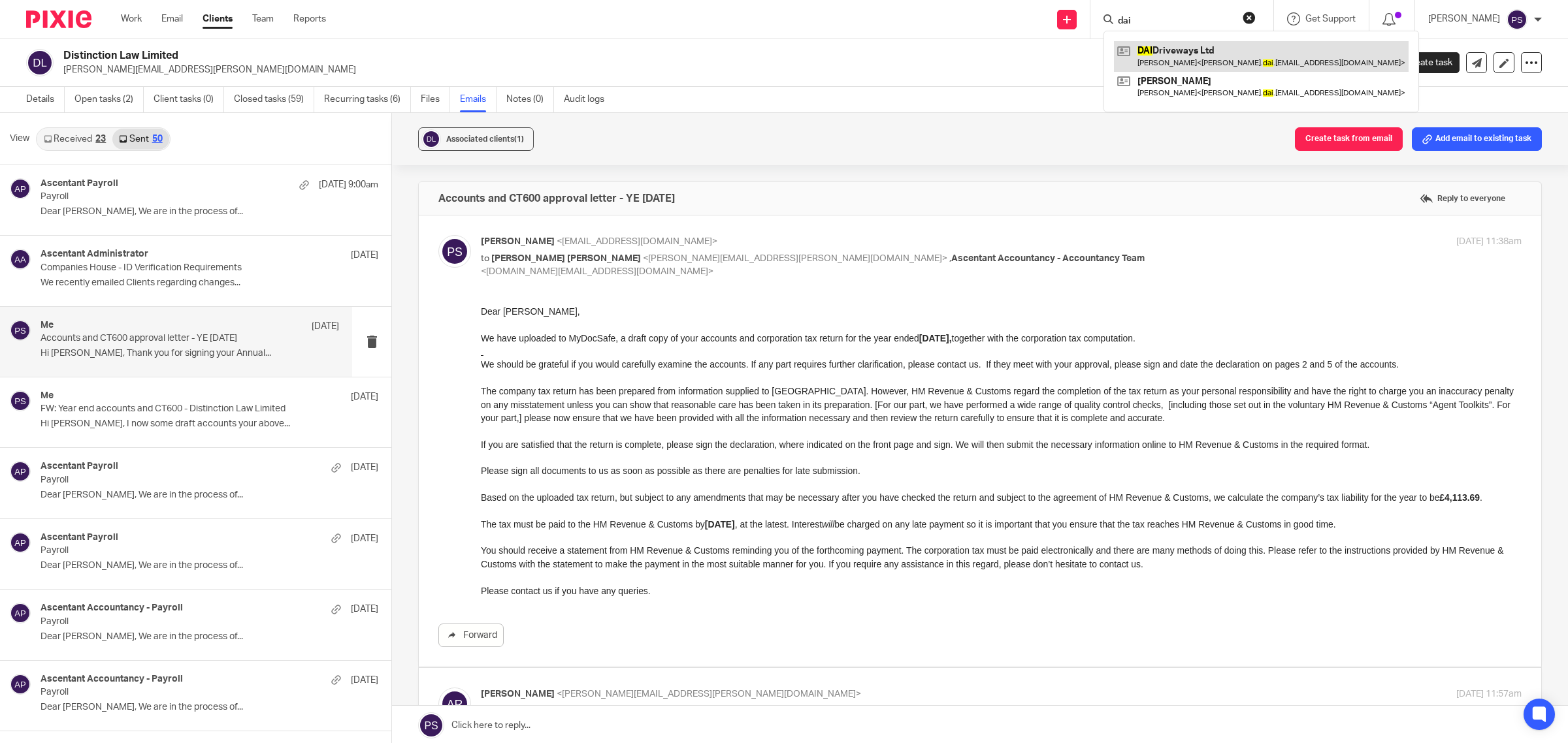
type input "dai"
click at [1239, 57] on link at bounding box center [1261, 56] width 295 height 30
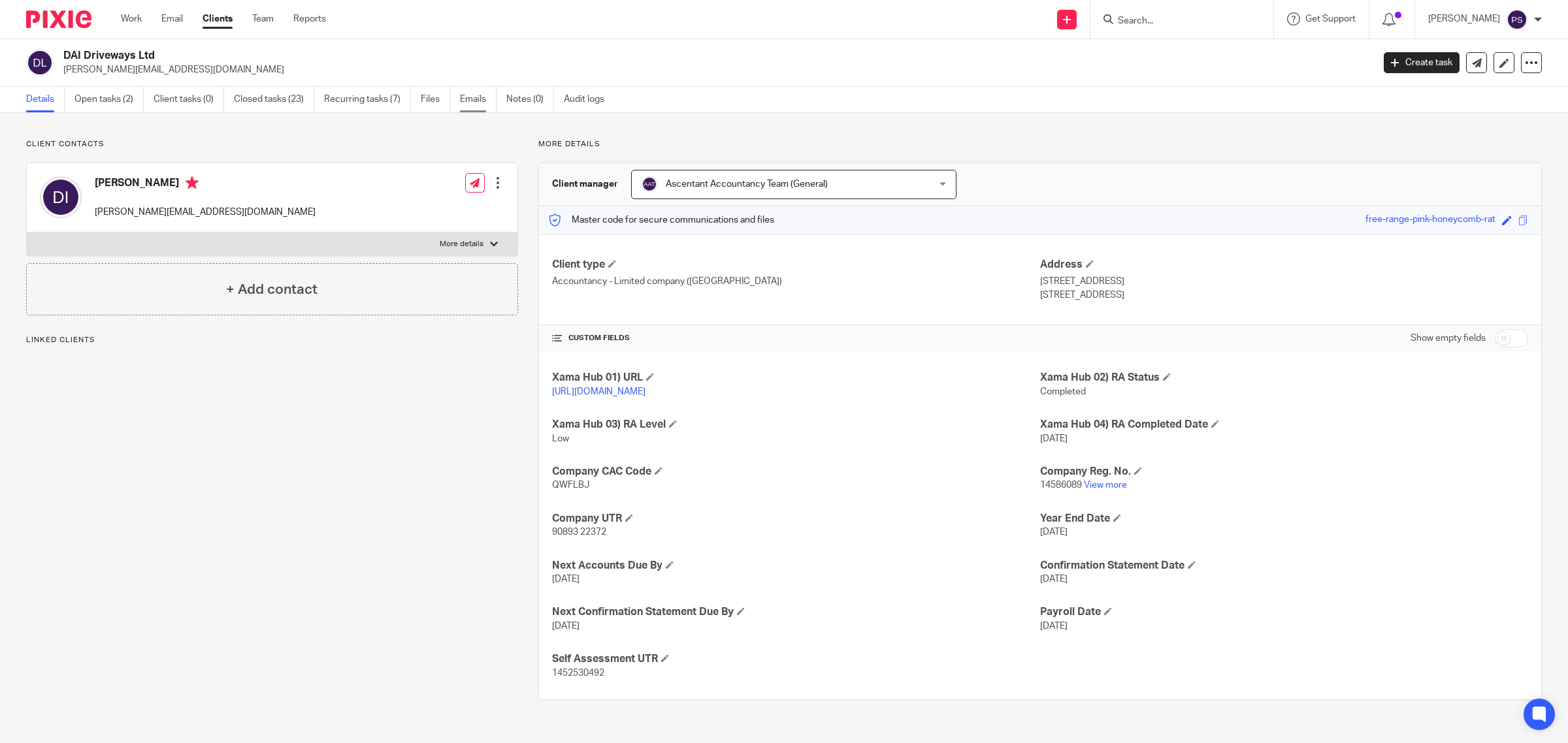
click at [480, 92] on link "Emails" at bounding box center [478, 99] width 37 height 25
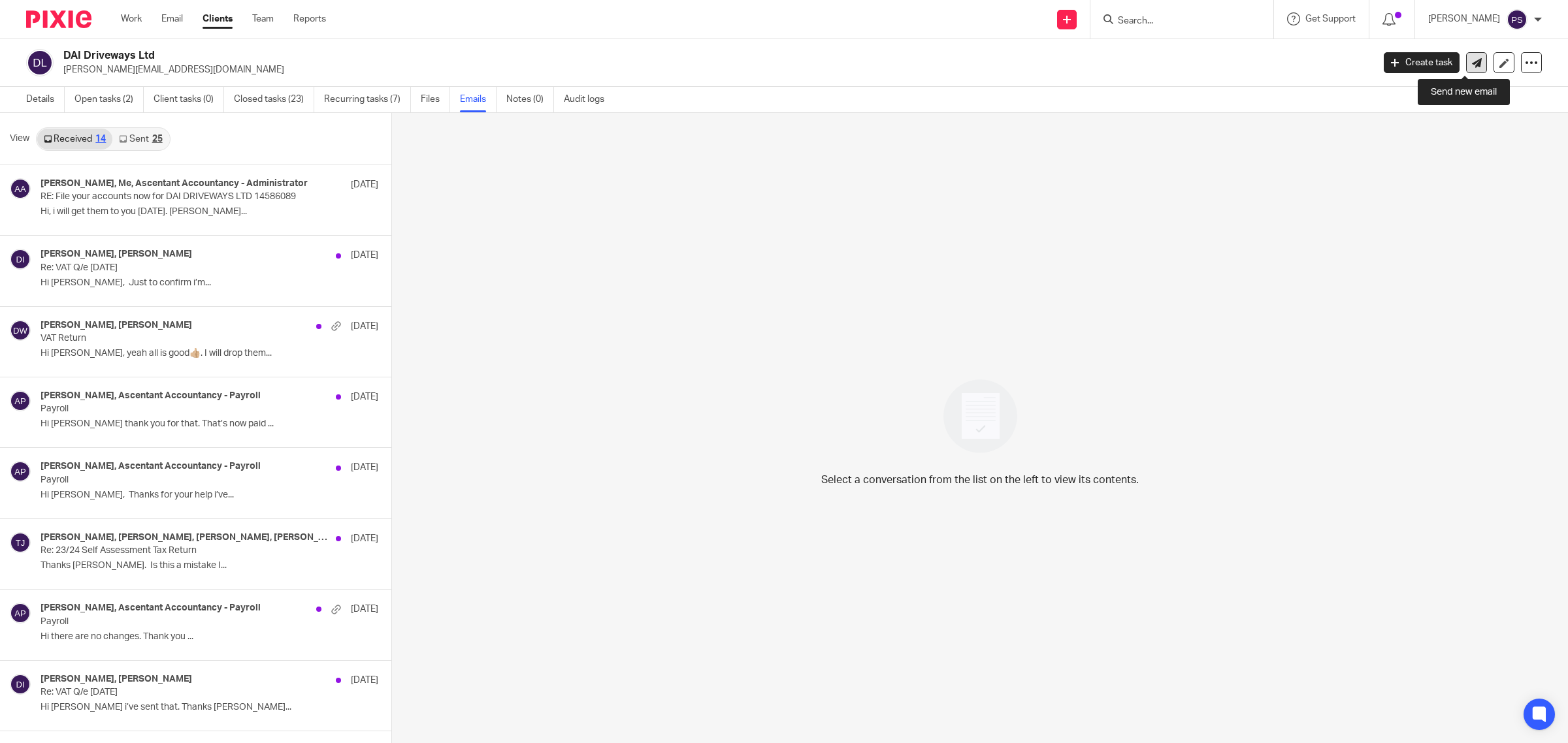
click at [1472, 59] on icon at bounding box center [1477, 63] width 10 height 10
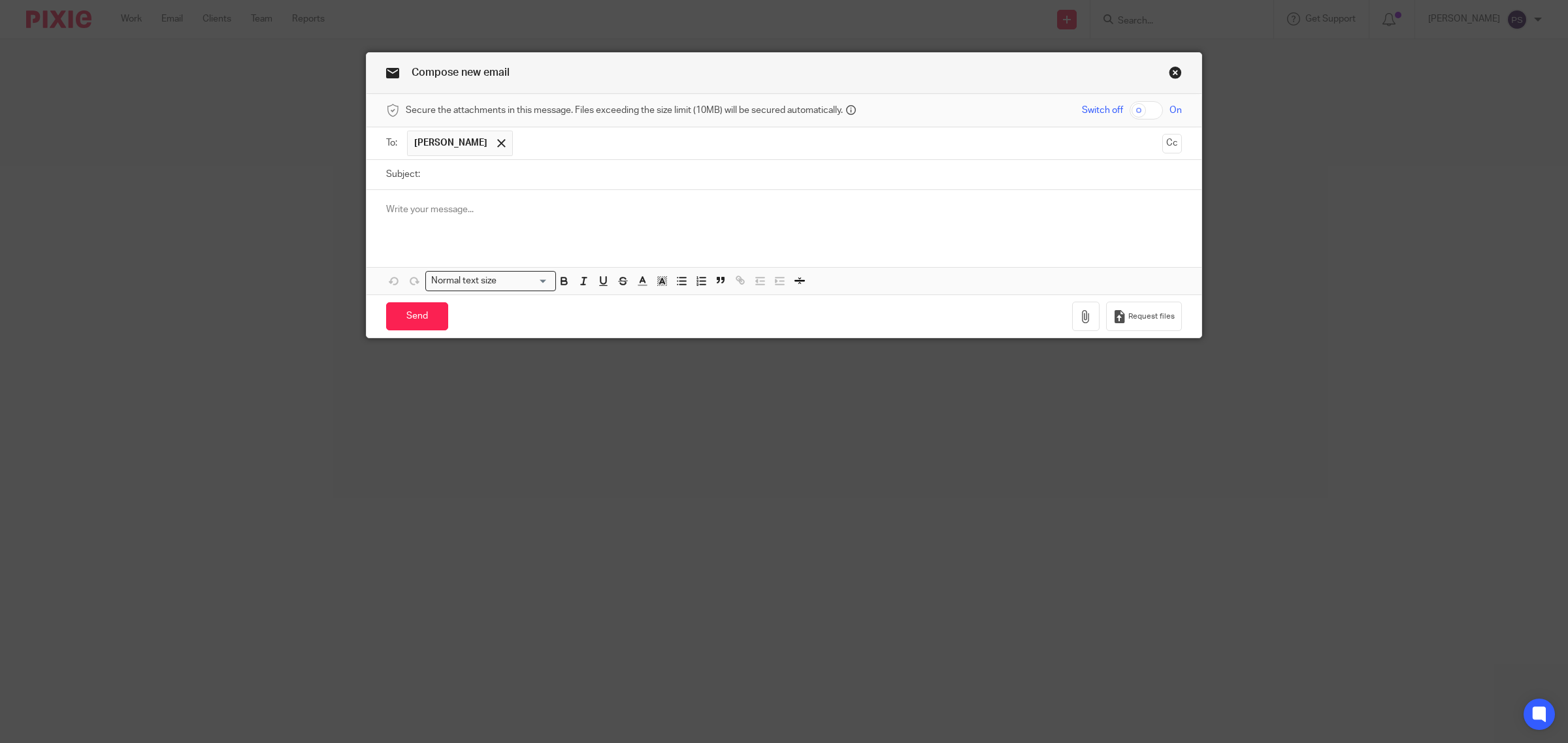
click at [504, 188] on input "Subject:" at bounding box center [804, 175] width 756 height 30
paste input "Accounts and CT600 approval letter – YE [DATE]"
type input "Accounts and CT600 approval letter – YE [DATE]"
click at [428, 196] on div at bounding box center [784, 216] width 835 height 51
paste div
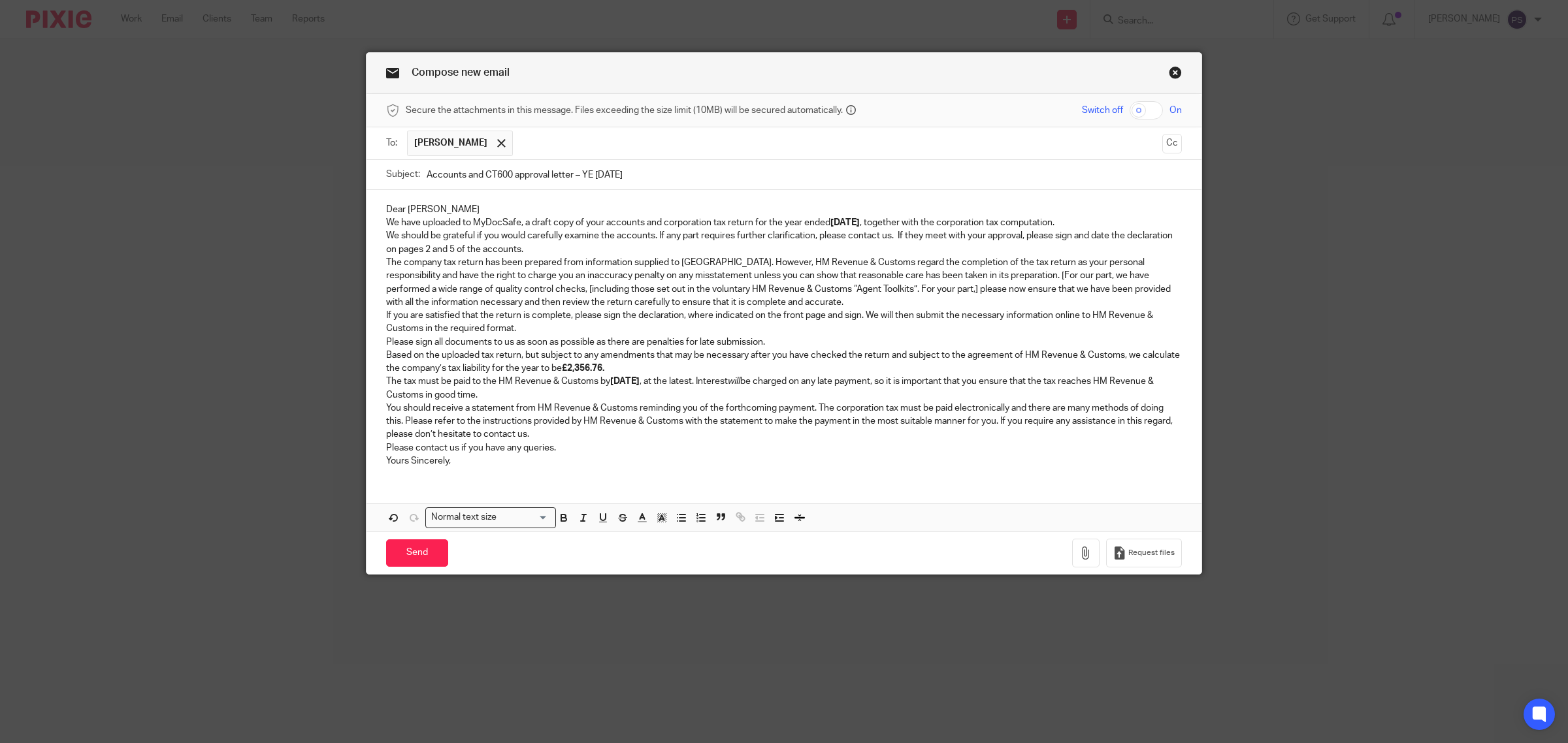
click at [428, 213] on p "Dear [PERSON_NAME]" at bounding box center [784, 210] width 796 height 13
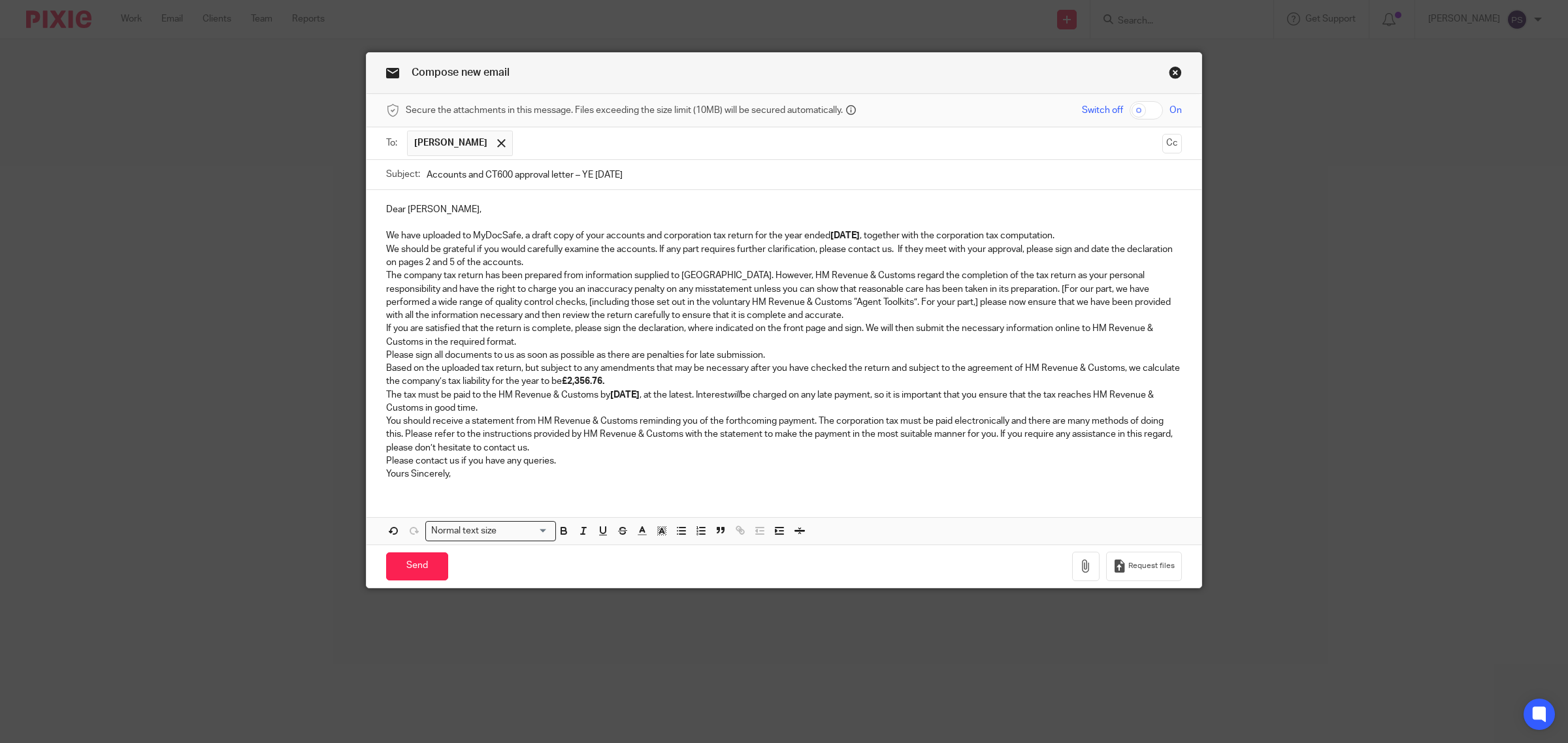
click at [528, 257] on p "We should be grateful if you would carefully examine the accounts. If any part …" at bounding box center [784, 256] width 796 height 27
click at [1119, 237] on p "We have uploaded to MyDocSafe, a draft copy of your accounts and corporation ta…" at bounding box center [784, 236] width 796 height 13
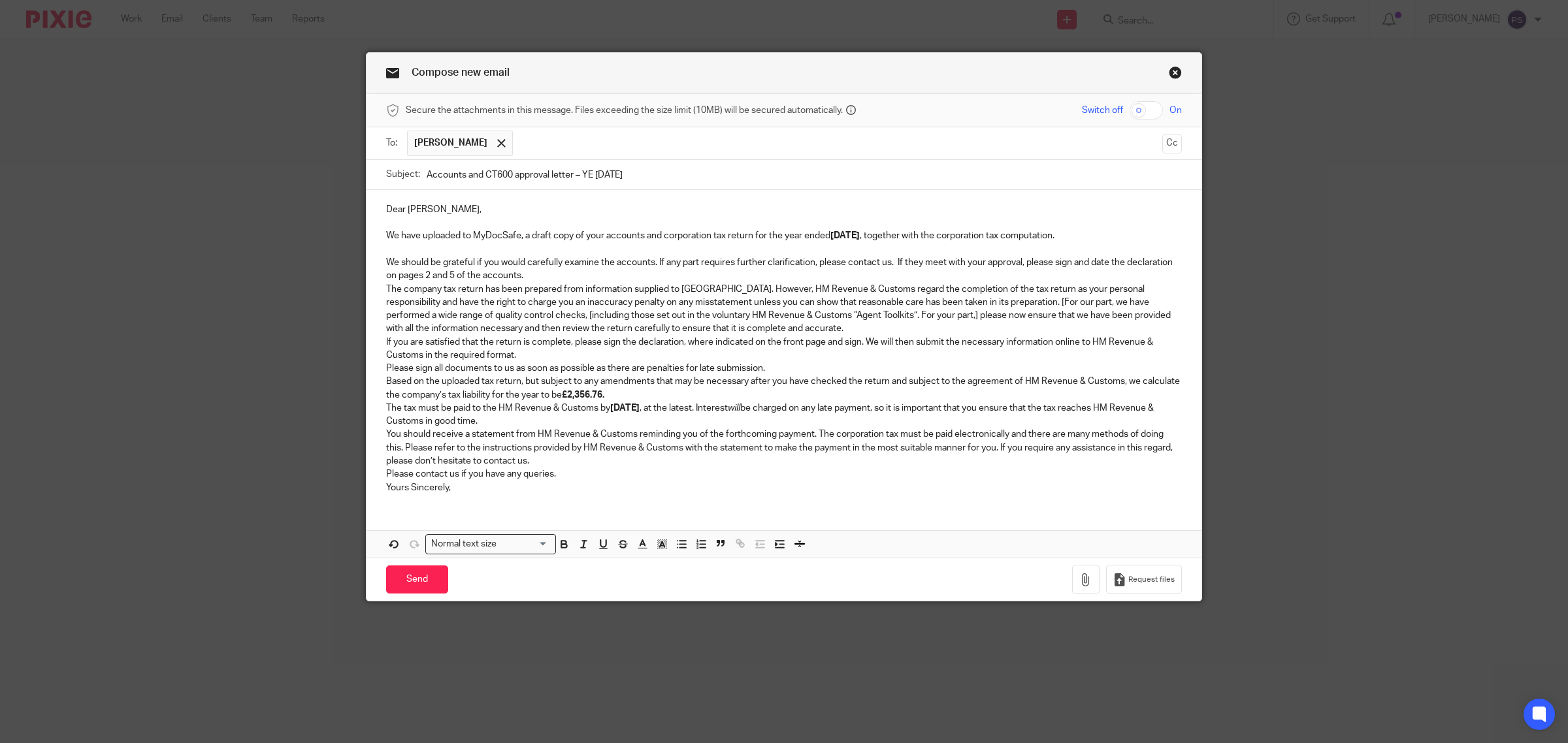
drag, startPoint x: 533, startPoint y: 268, endPoint x: 485, endPoint y: 286, distance: 51.3
click at [533, 268] on p "We should be grateful if you would carefully examine the accounts. If any part …" at bounding box center [784, 269] width 796 height 27
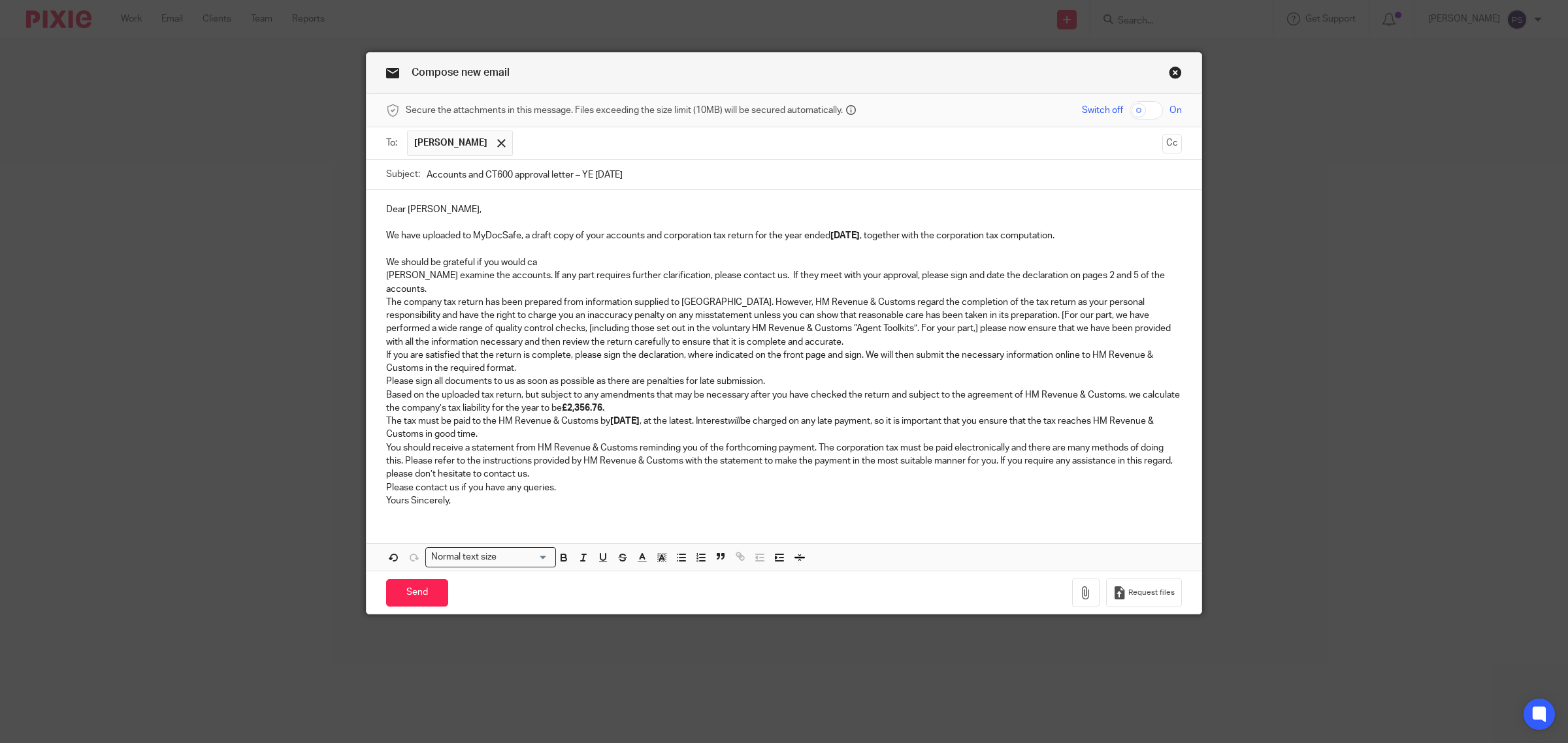
click at [537, 269] on p "We should be grateful if you would ca" at bounding box center [784, 262] width 796 height 13
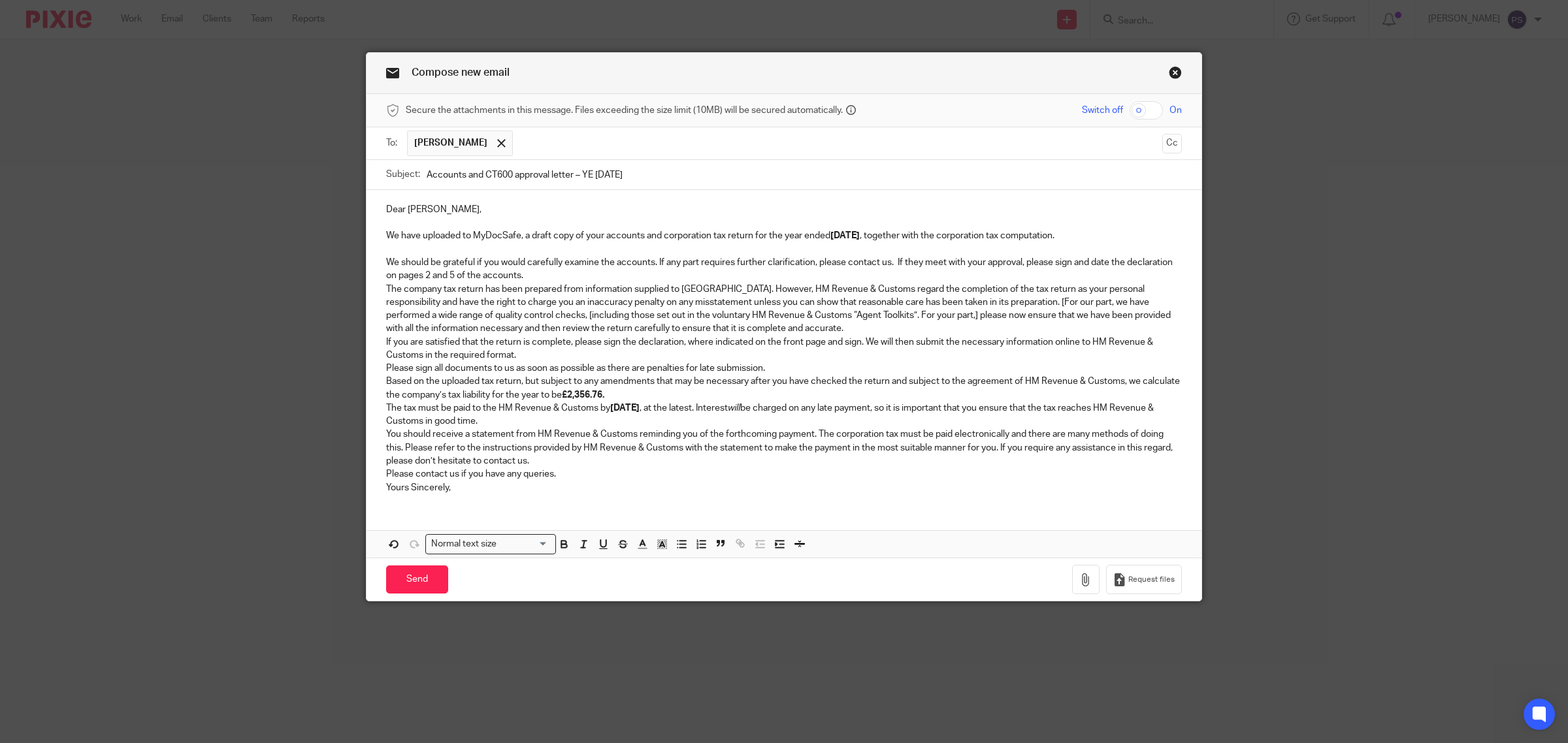
click at [523, 276] on p "We should be grateful if you would carefully examine the accounts. If any part …" at bounding box center [784, 269] width 796 height 27
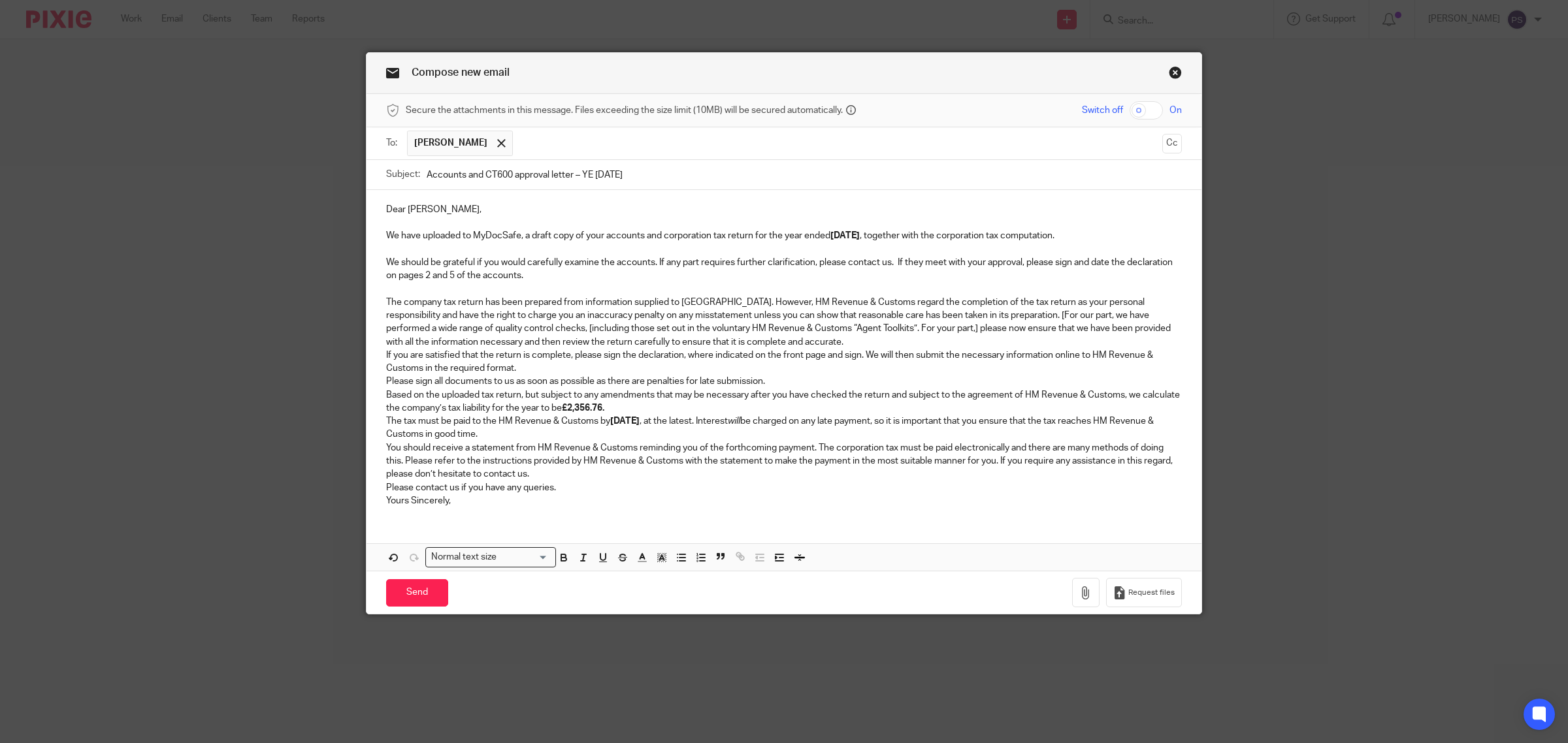
click at [743, 345] on p "The company tax return has been prepared from information supplied to [GEOGRAPH…" at bounding box center [784, 322] width 796 height 53
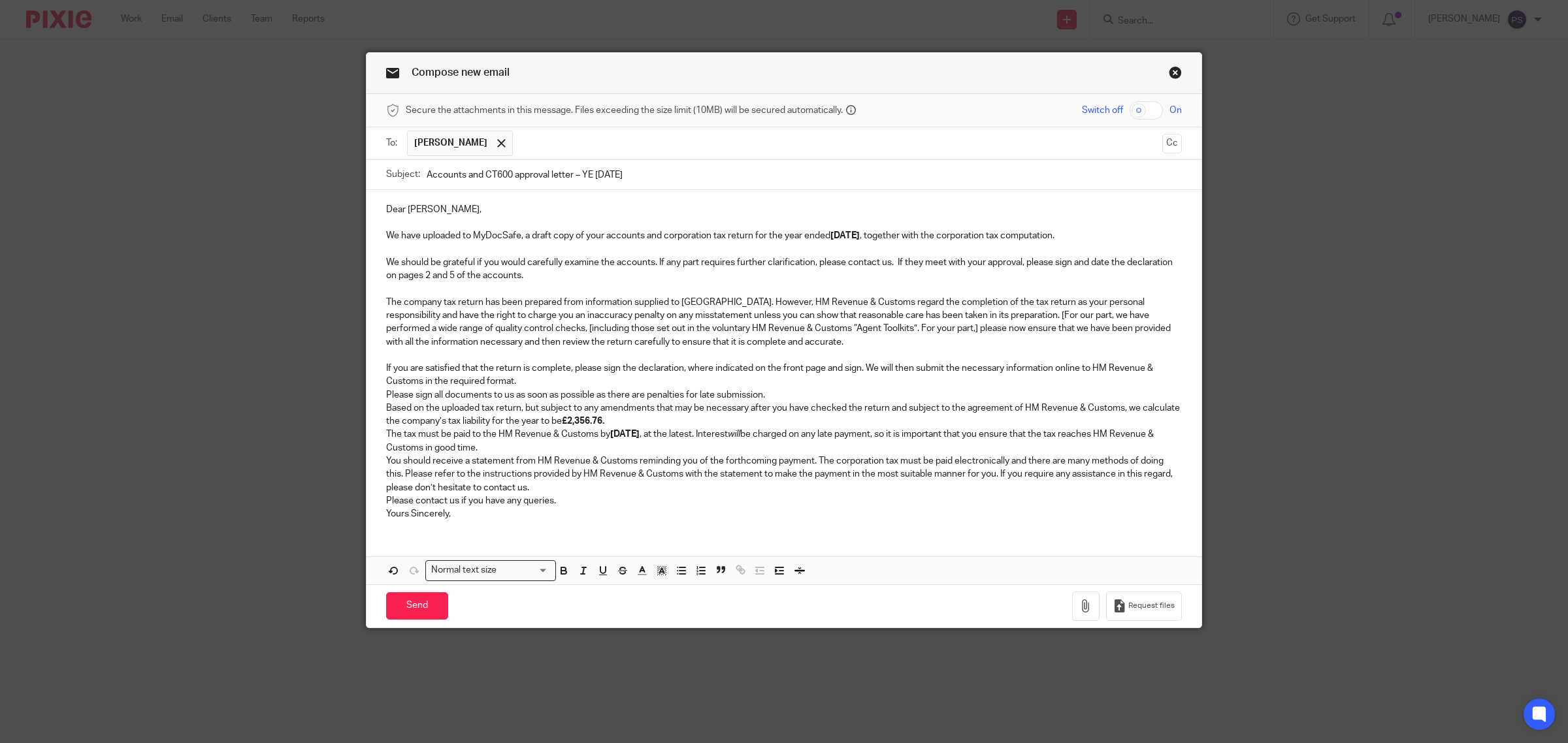
click at [518, 384] on p "If you are satisfied that the return is complete, please sign the declaration, …" at bounding box center [784, 375] width 796 height 27
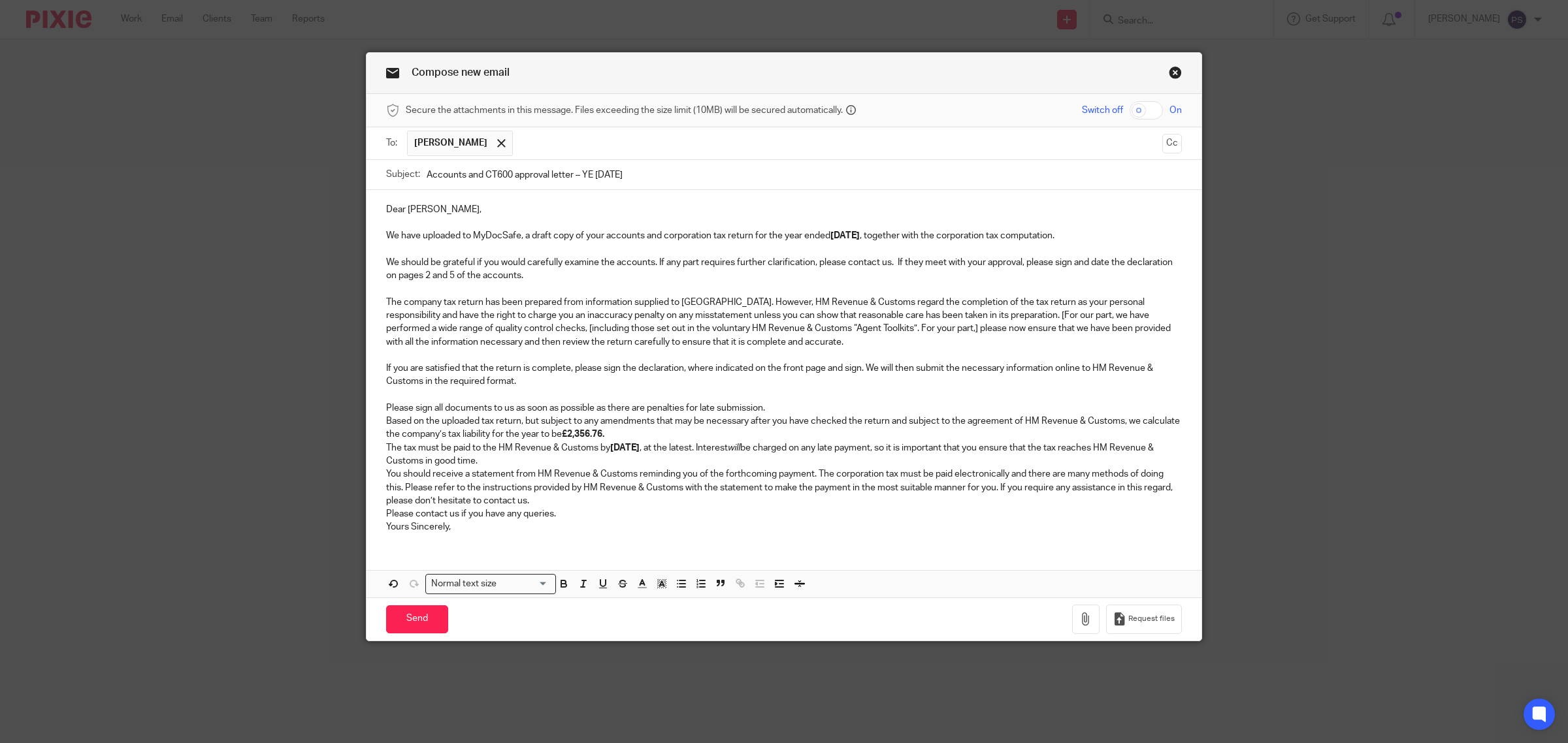
click at [772, 409] on p "Please sign all documents to us as soon as possible as there are penalties for …" at bounding box center [784, 408] width 796 height 13
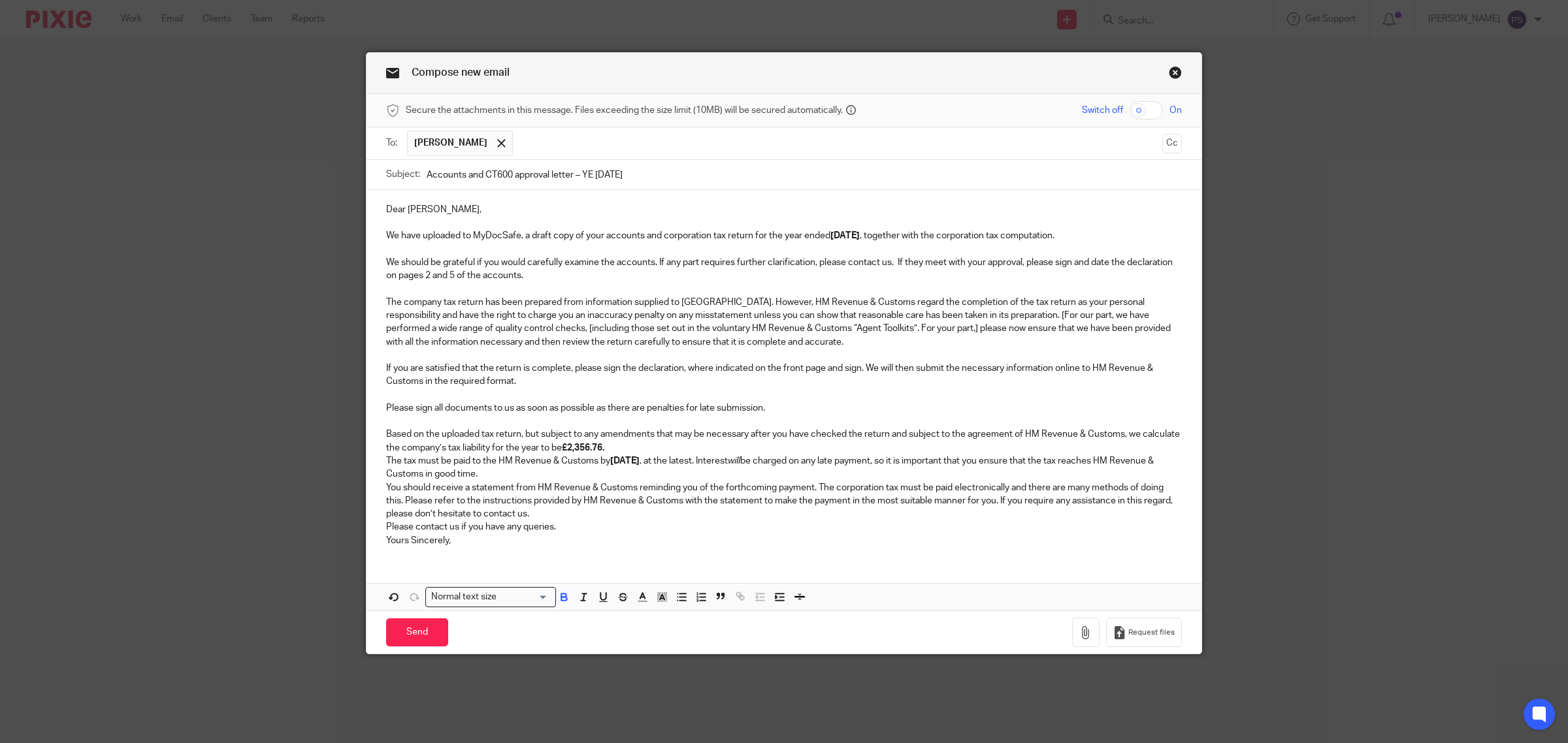
click at [602, 448] on strong "£2,356.76." at bounding box center [583, 448] width 43 height 9
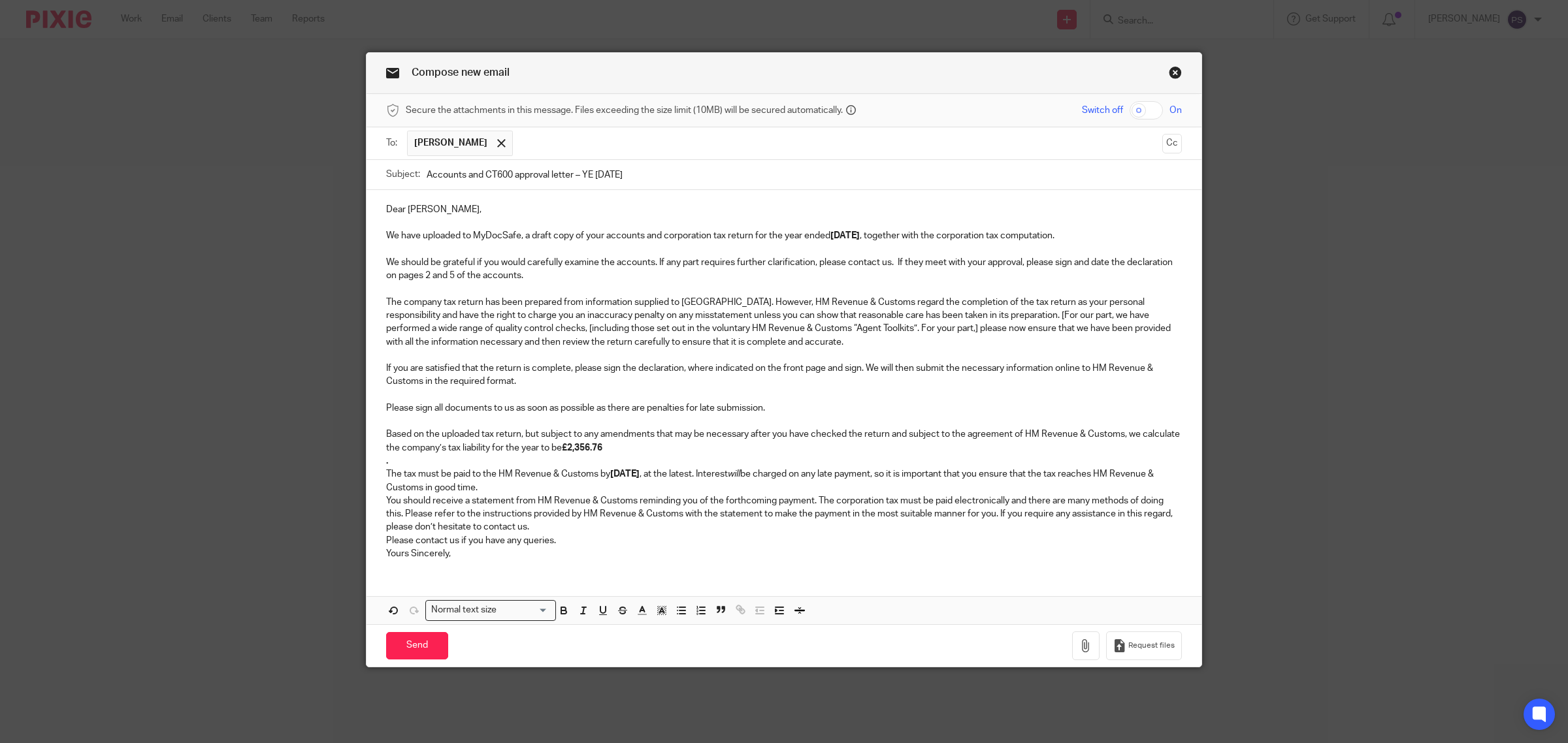
click at [485, 489] on p "The tax must be paid to the HM Revenue & Customs by [DATE] , at the latest. Int…" at bounding box center [784, 481] width 796 height 27
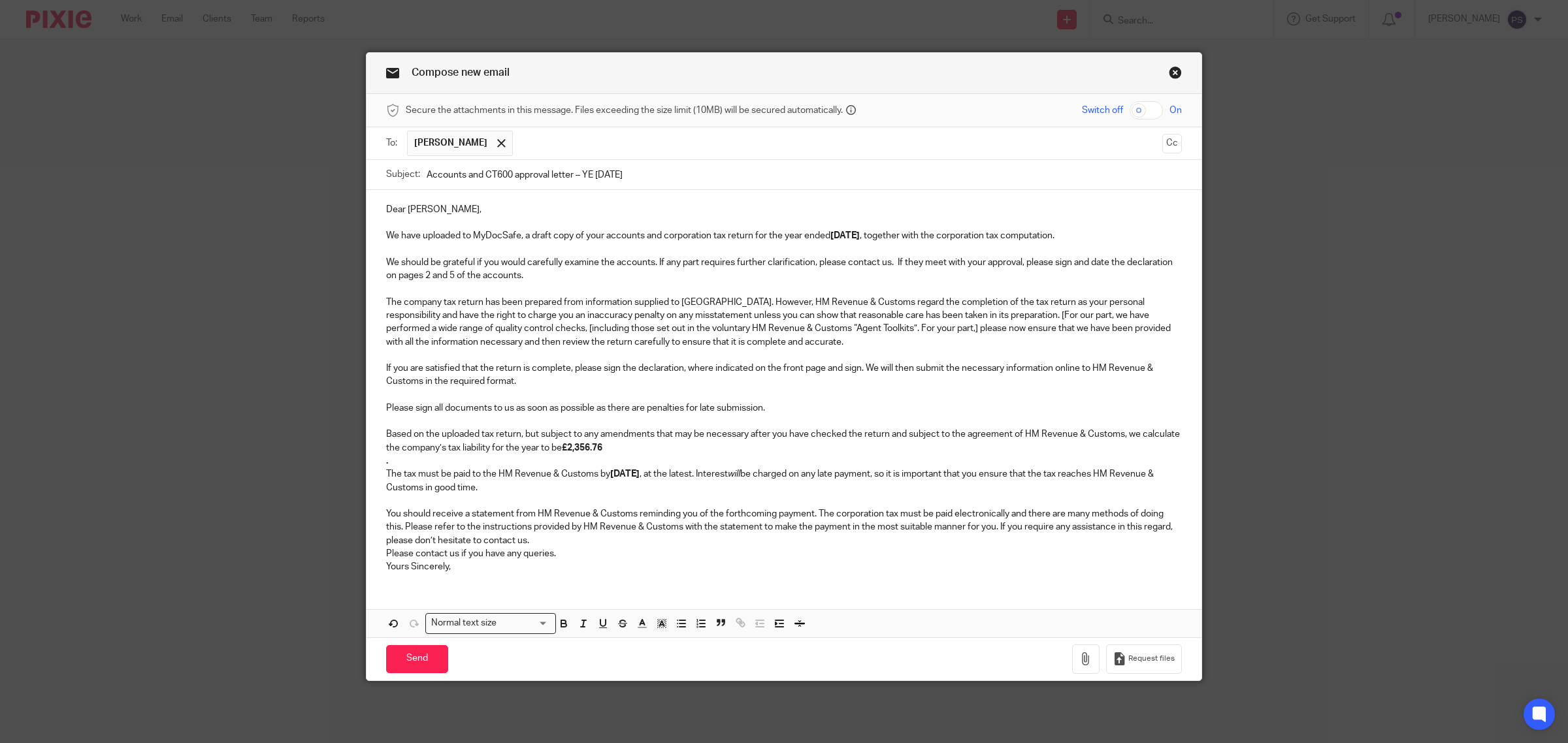
click at [527, 544] on p "You should receive a statement from HM Revenue & Customs reminding you of the f…" at bounding box center [784, 527] width 796 height 40
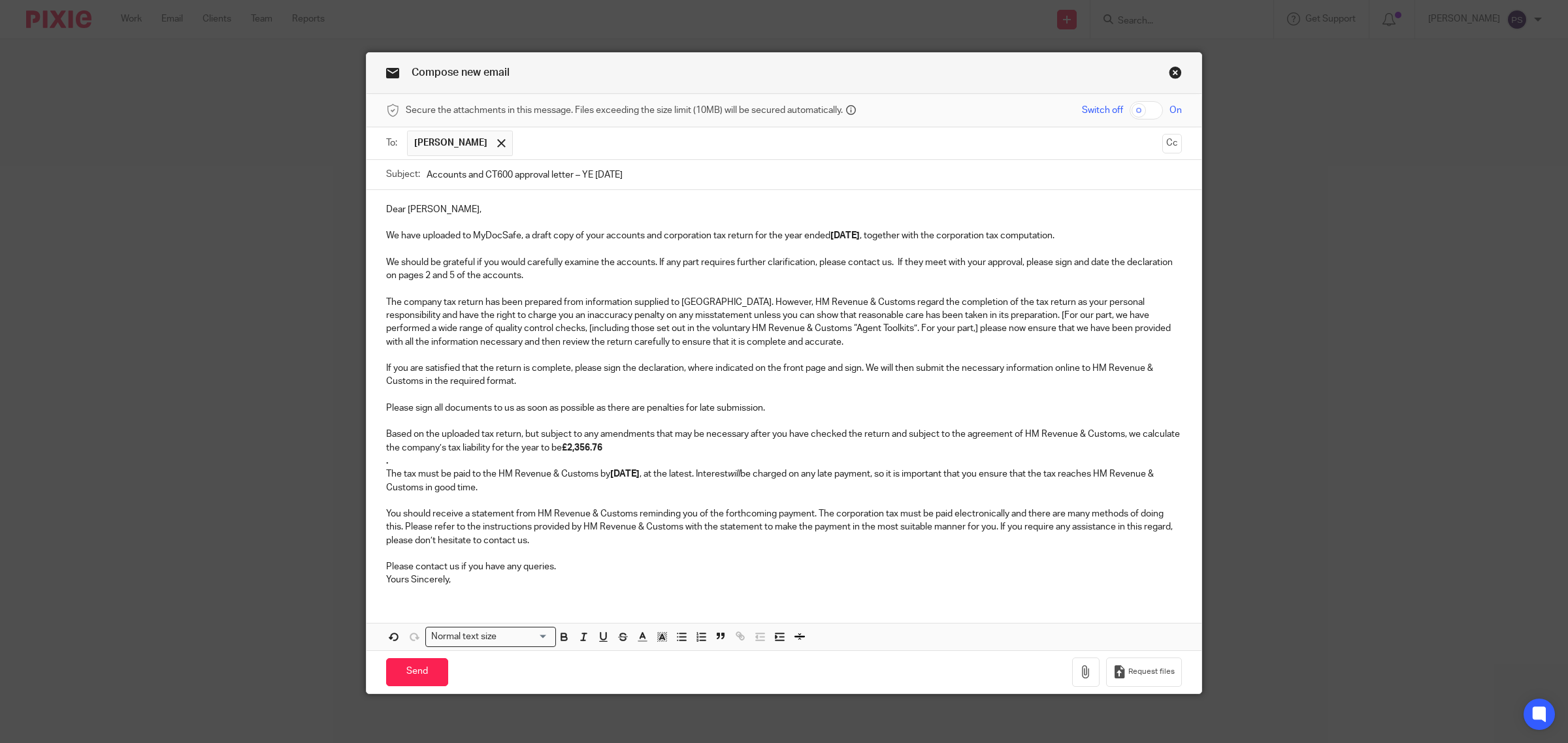
click at [551, 572] on p "Please contact us if you have any queries." at bounding box center [784, 567] width 796 height 13
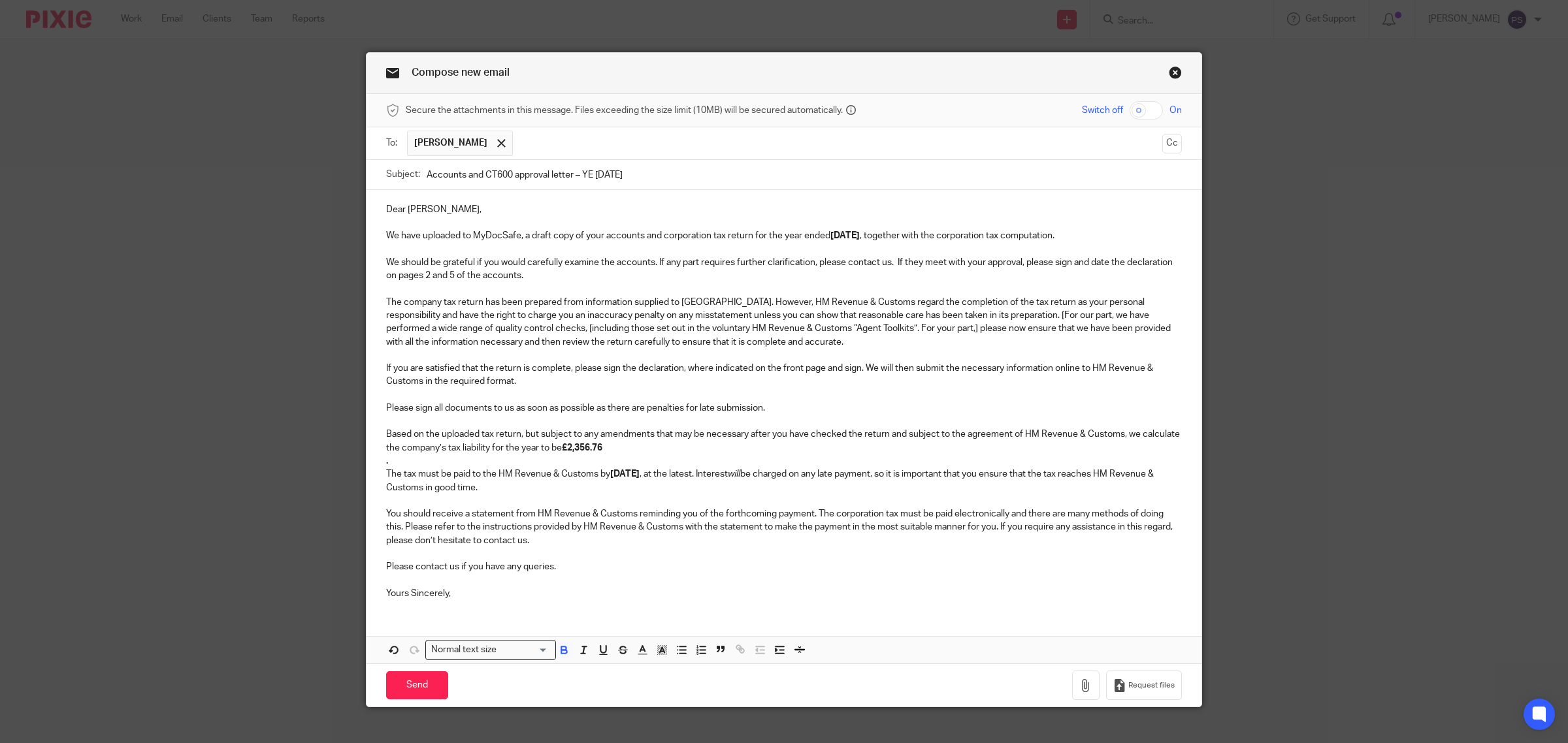
click at [589, 443] on p "Based on the uploaded tax return, but subject to any amendments that may be nec…" at bounding box center [784, 441] width 796 height 27
drag, startPoint x: 601, startPoint y: 451, endPoint x: 651, endPoint y: 471, distance: 53.9
click at [605, 451] on p "Based on the uploaded tax return, but subject to any amendments that may be nec…" at bounding box center [784, 441] width 796 height 27
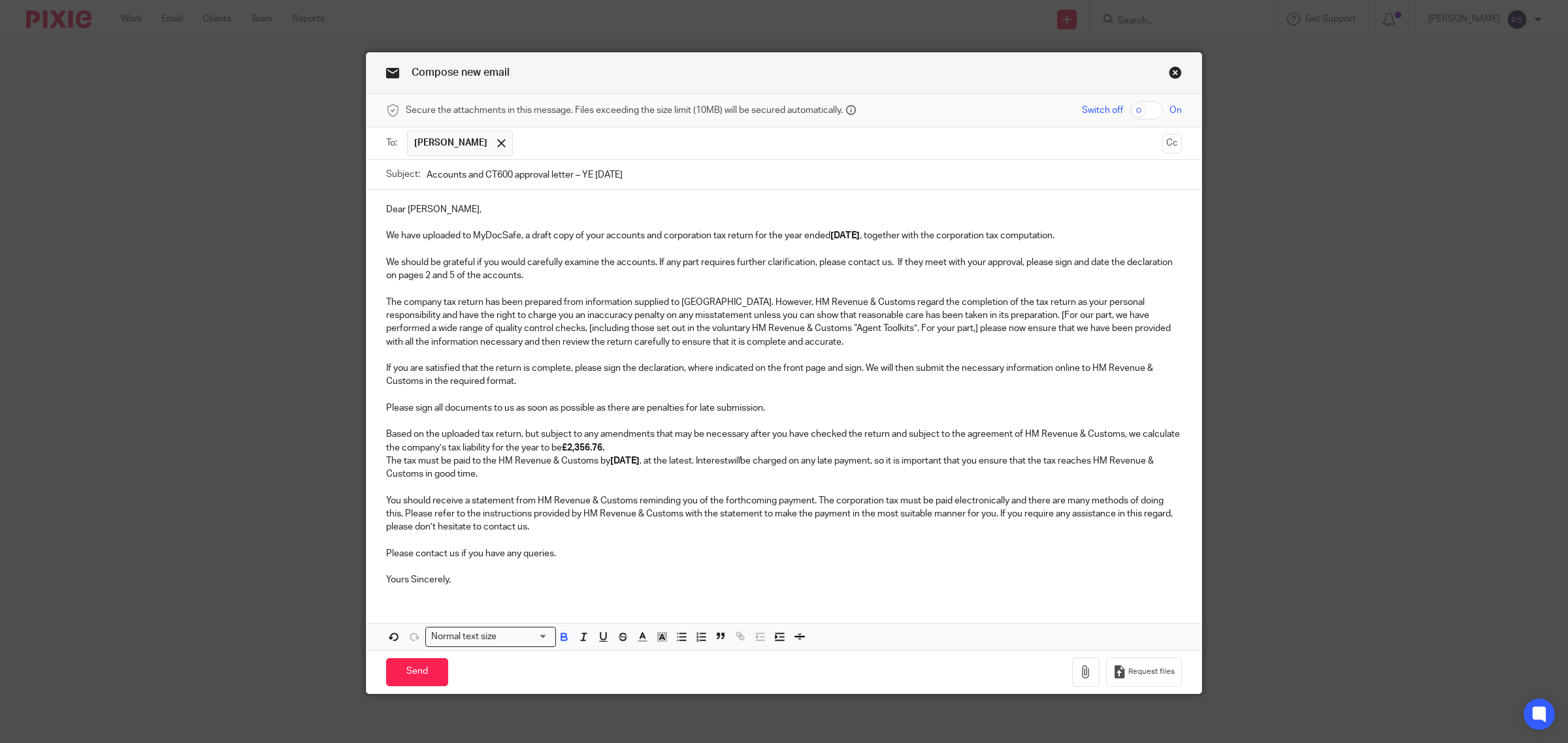
click at [600, 451] on strong "£2,356.76." at bounding box center [583, 448] width 43 height 9
click at [609, 449] on p "Based on the uploaded tax return, but subject to any amendments that may be nec…" at bounding box center [784, 441] width 796 height 27
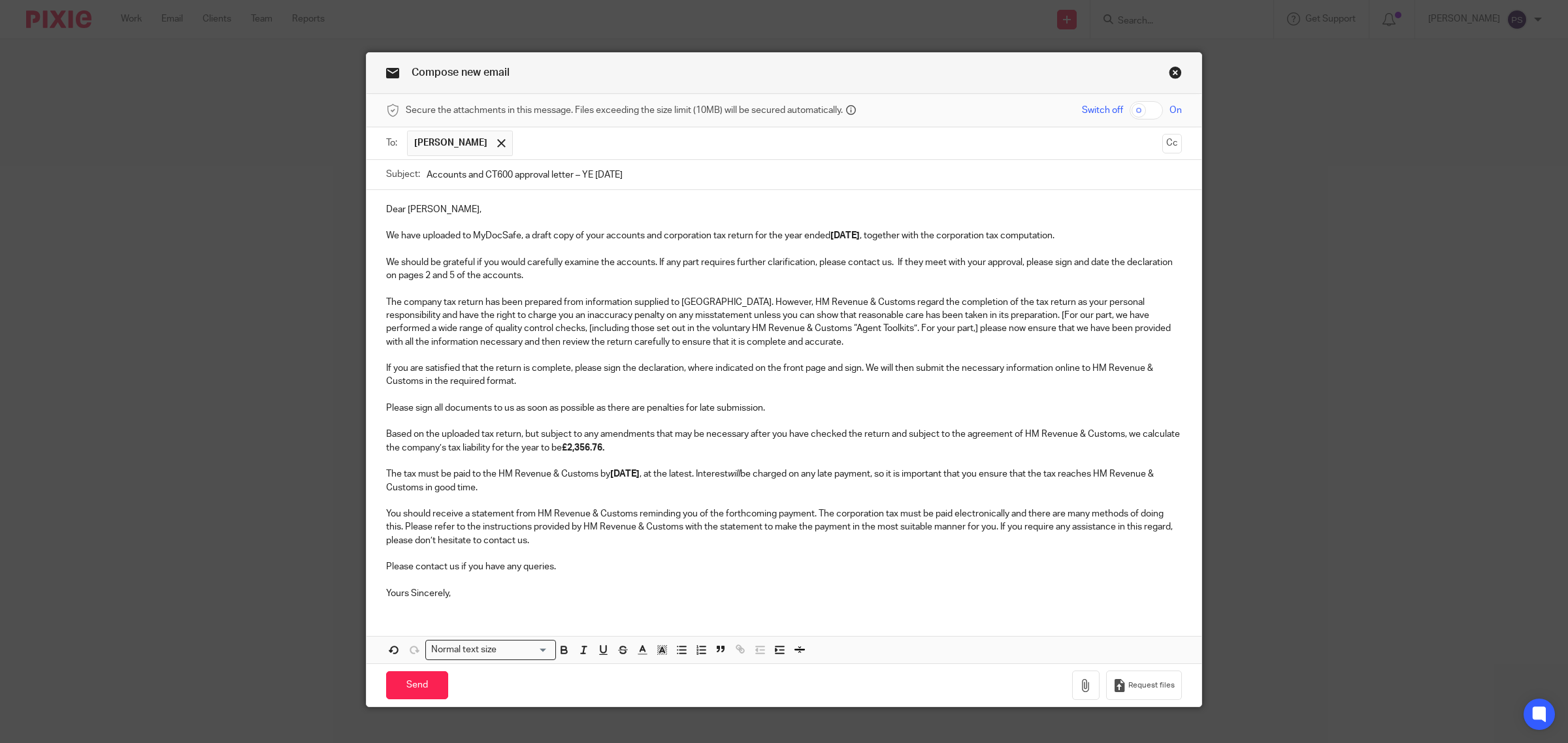
drag, startPoint x: 1168, startPoint y: 148, endPoint x: 1177, endPoint y: 150, distance: 9.2
click at [1170, 148] on button "Cc" at bounding box center [1173, 144] width 20 height 20
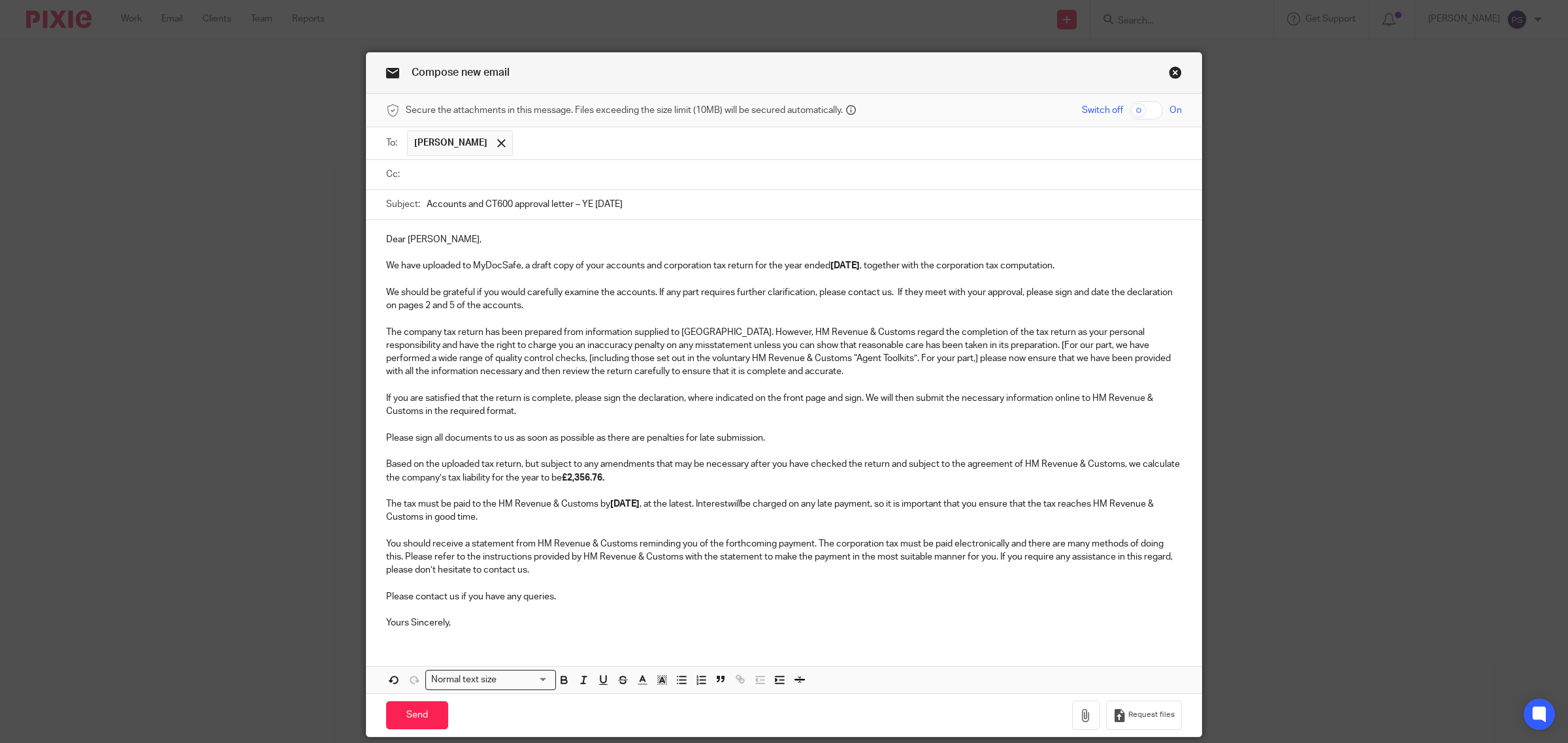
click at [423, 180] on input "text" at bounding box center [793, 175] width 766 height 15
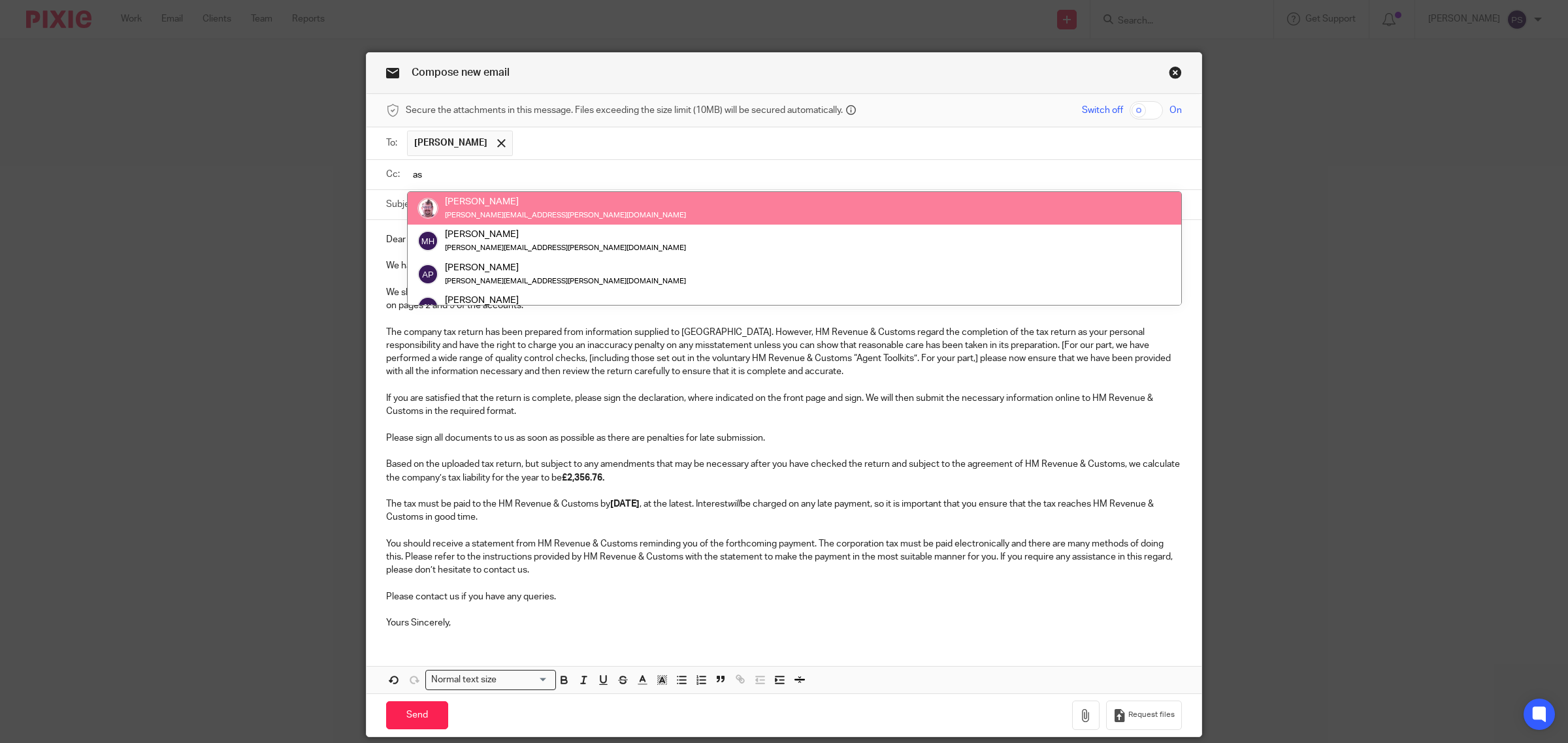
type input "a"
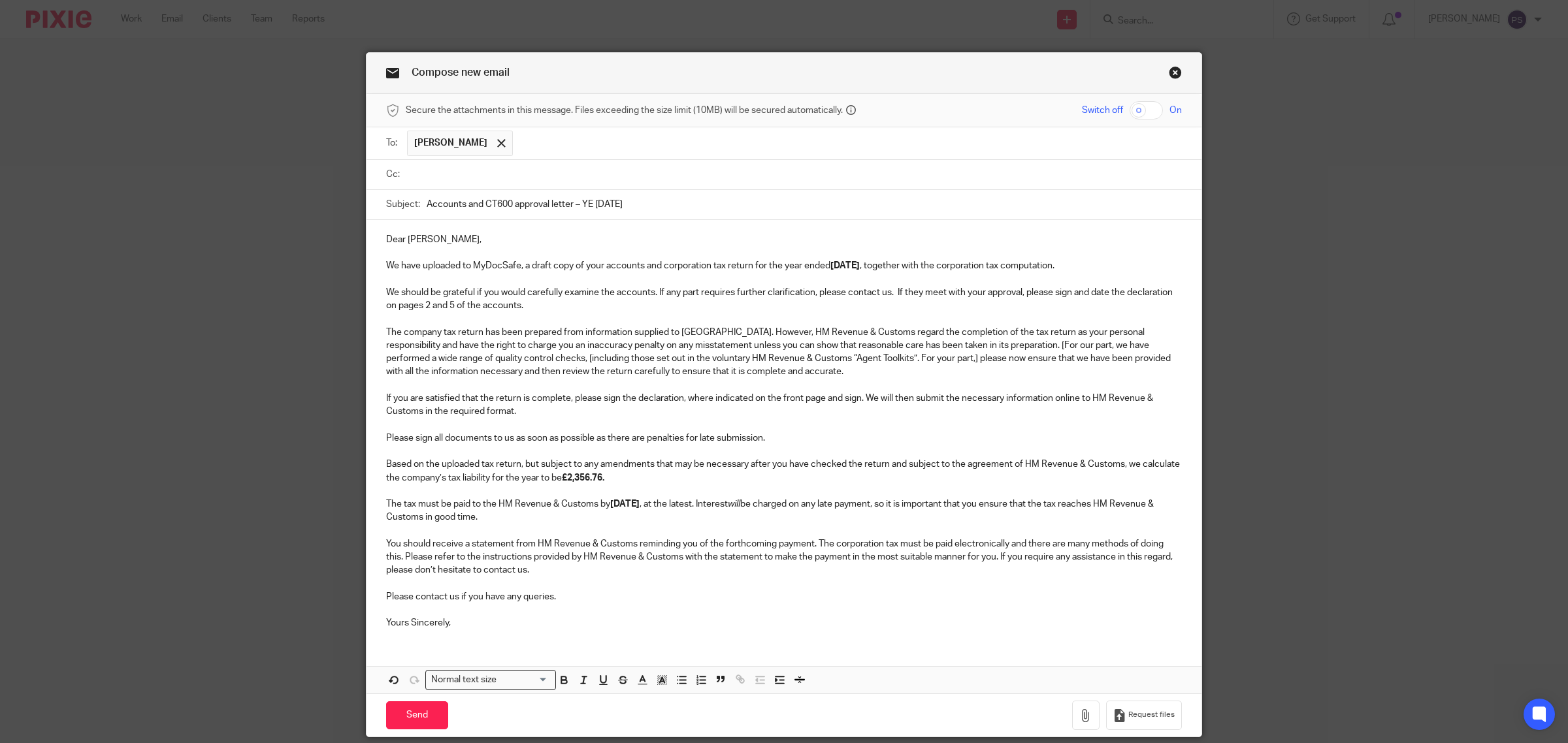
type input "s"
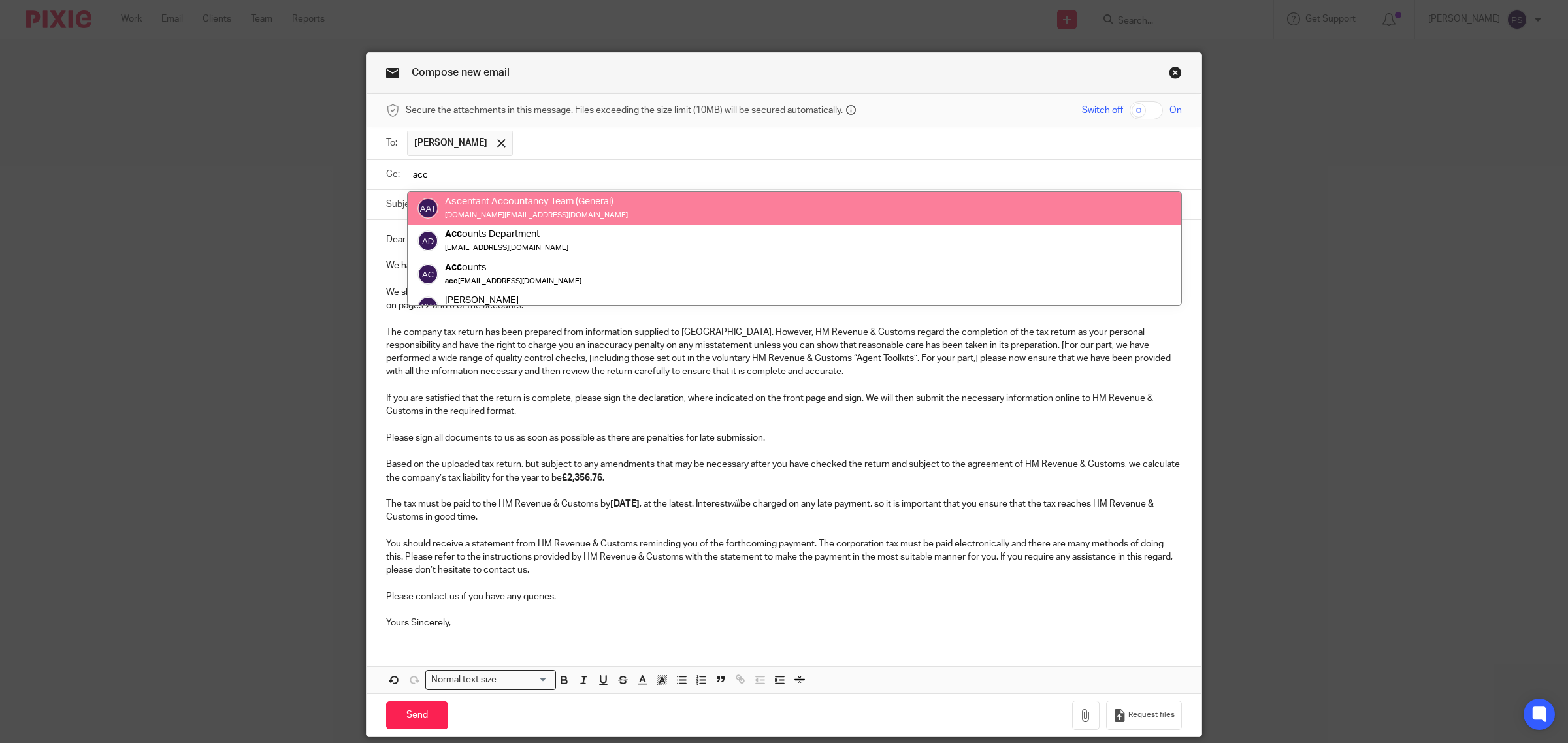
type input "acc"
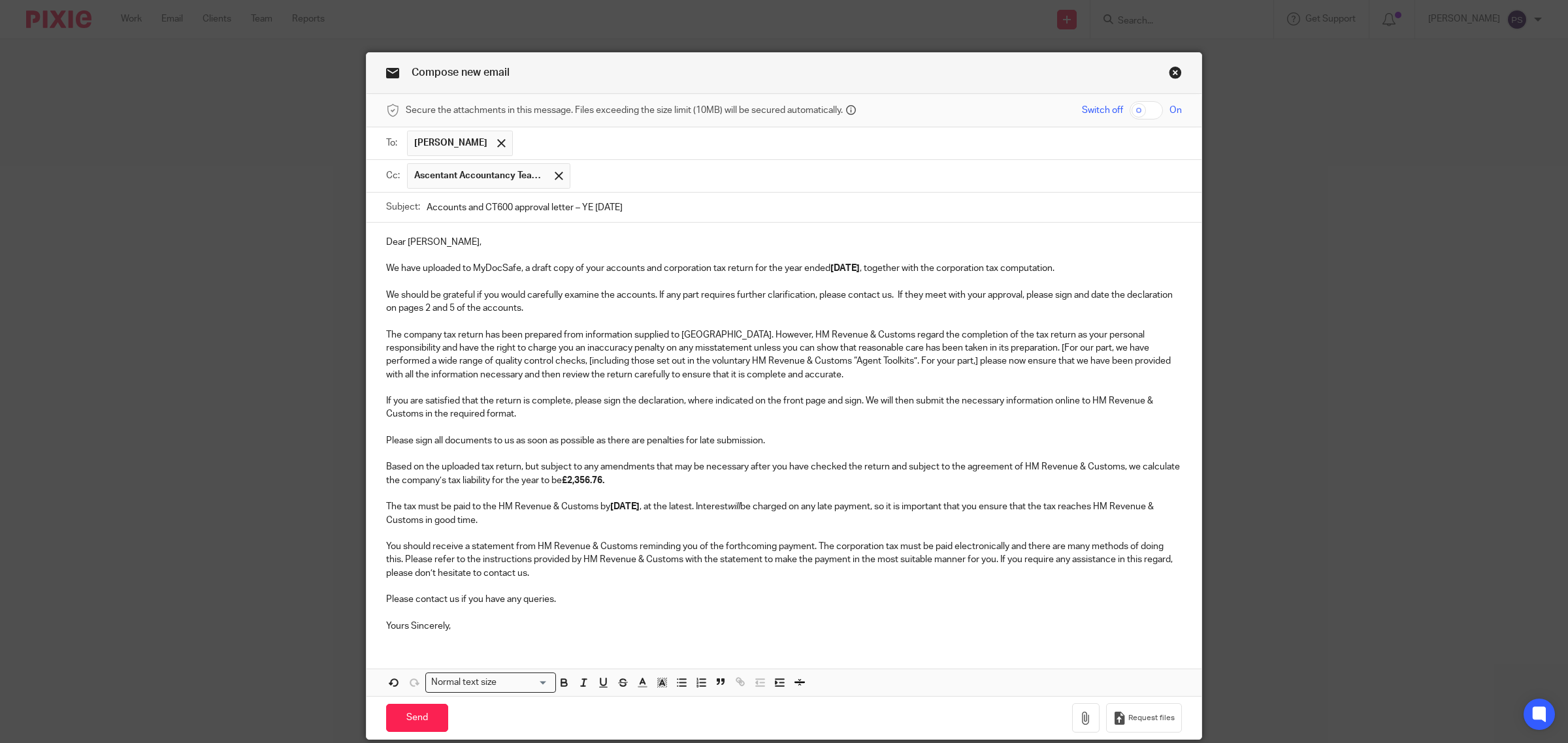
drag, startPoint x: 720, startPoint y: 79, endPoint x: 706, endPoint y: 34, distance: 47.1
click at [735, 15] on div "Compose new email Secure the attachments in this message. Files exceeding the s…" at bounding box center [784, 372] width 1568 height 743
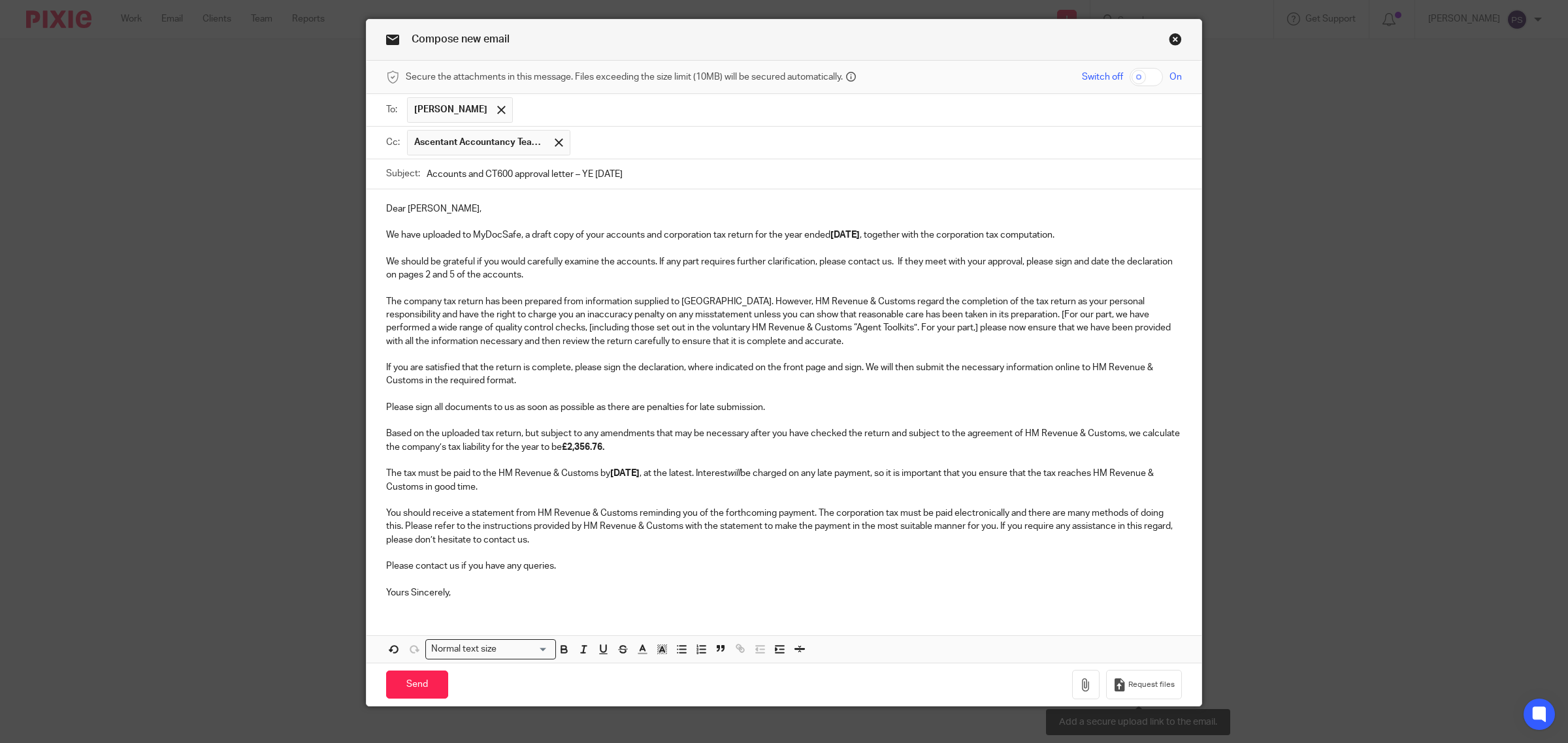
scroll to position [52, 0]
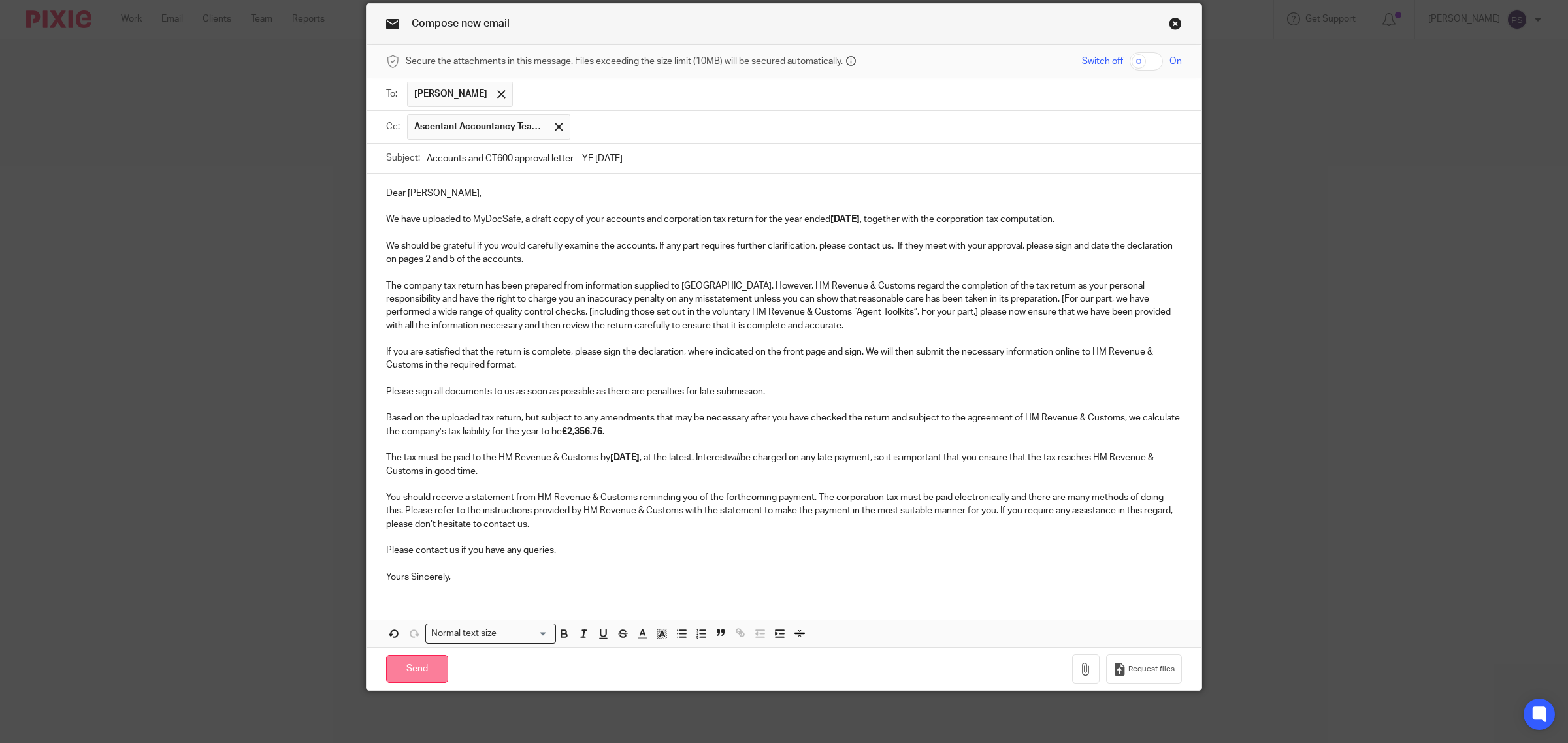
click at [407, 670] on input "Send" at bounding box center [418, 669] width 62 height 28
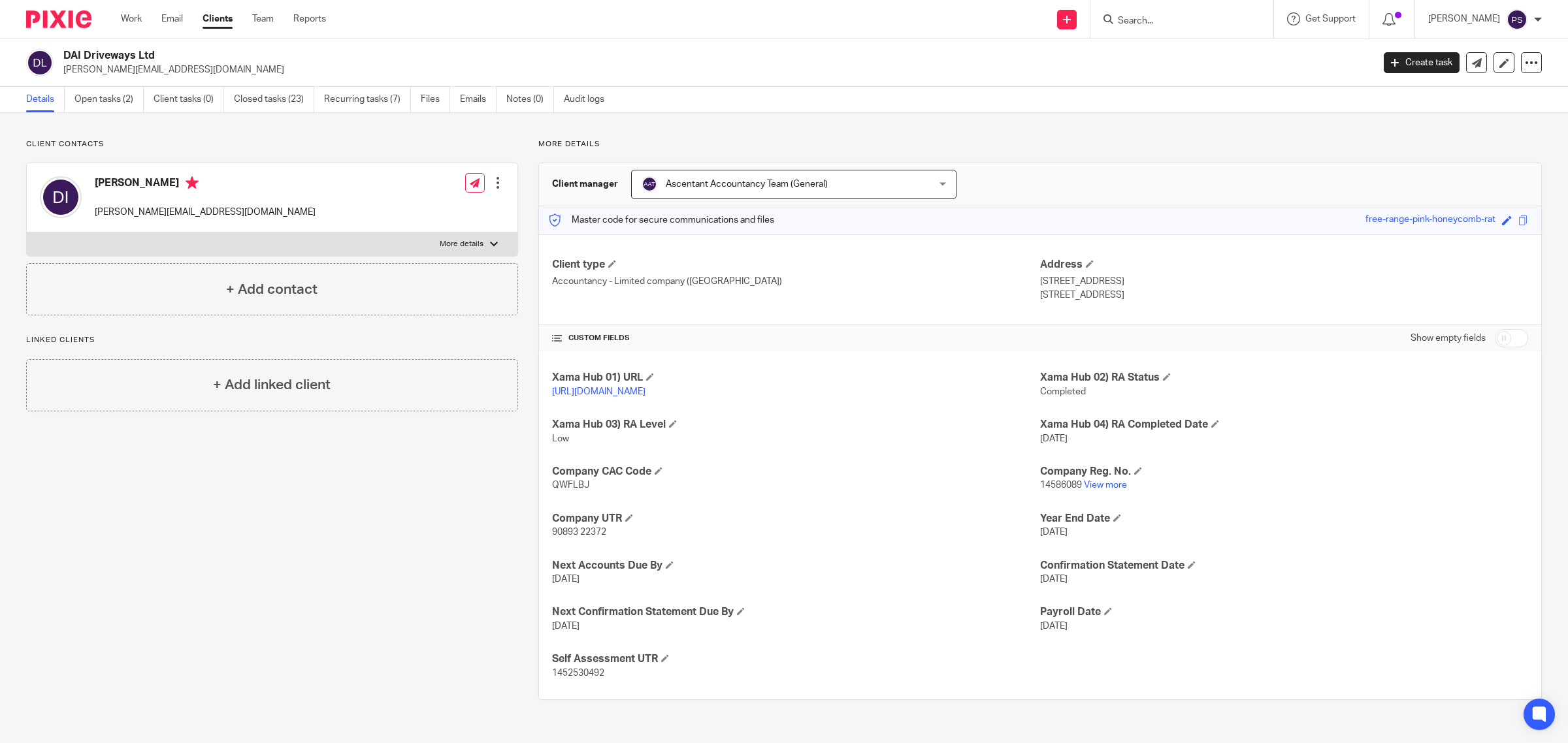
click at [1510, 9] on div "[PERSON_NAME]" at bounding box center [1485, 19] width 114 height 21
click at [1474, 85] on span "Logout" at bounding box center [1482, 89] width 30 height 9
